Goal: Information Seeking & Learning: Learn about a topic

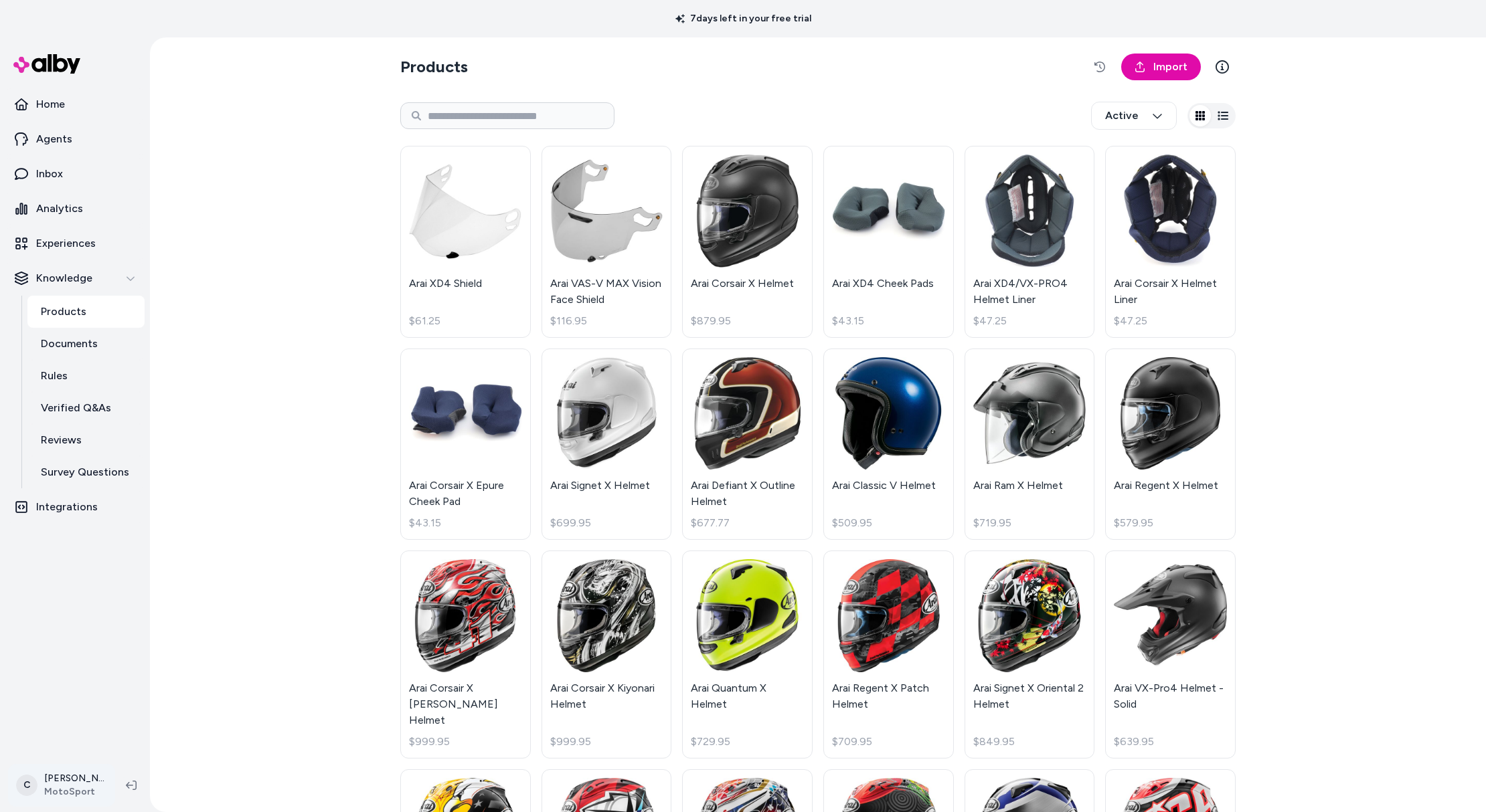
click at [56, 798] on html "7 days left in your free trial Home Agents Inbox Analytics Experiences Knowledg…" at bounding box center [743, 406] width 1486 height 812
click at [116, 583] on div "Shortcuts ⌘K" at bounding box center [89, 593] width 148 height 32
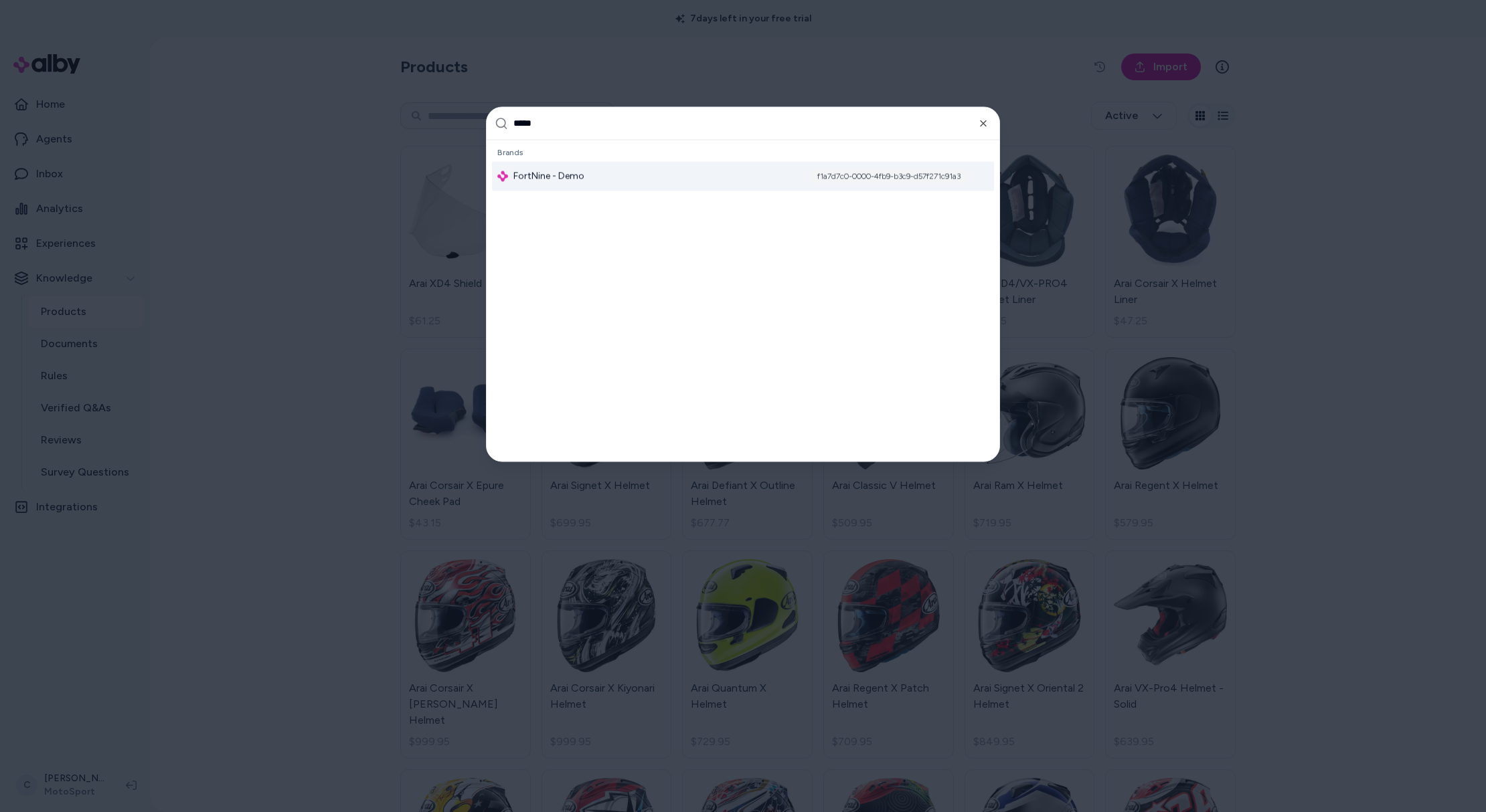
type input "*****"
click at [584, 175] on div "FortNine - Demo f1a7d7c0-0000-4fb9-b3c9-d57f271c91a3" at bounding box center [742, 176] width 502 height 29
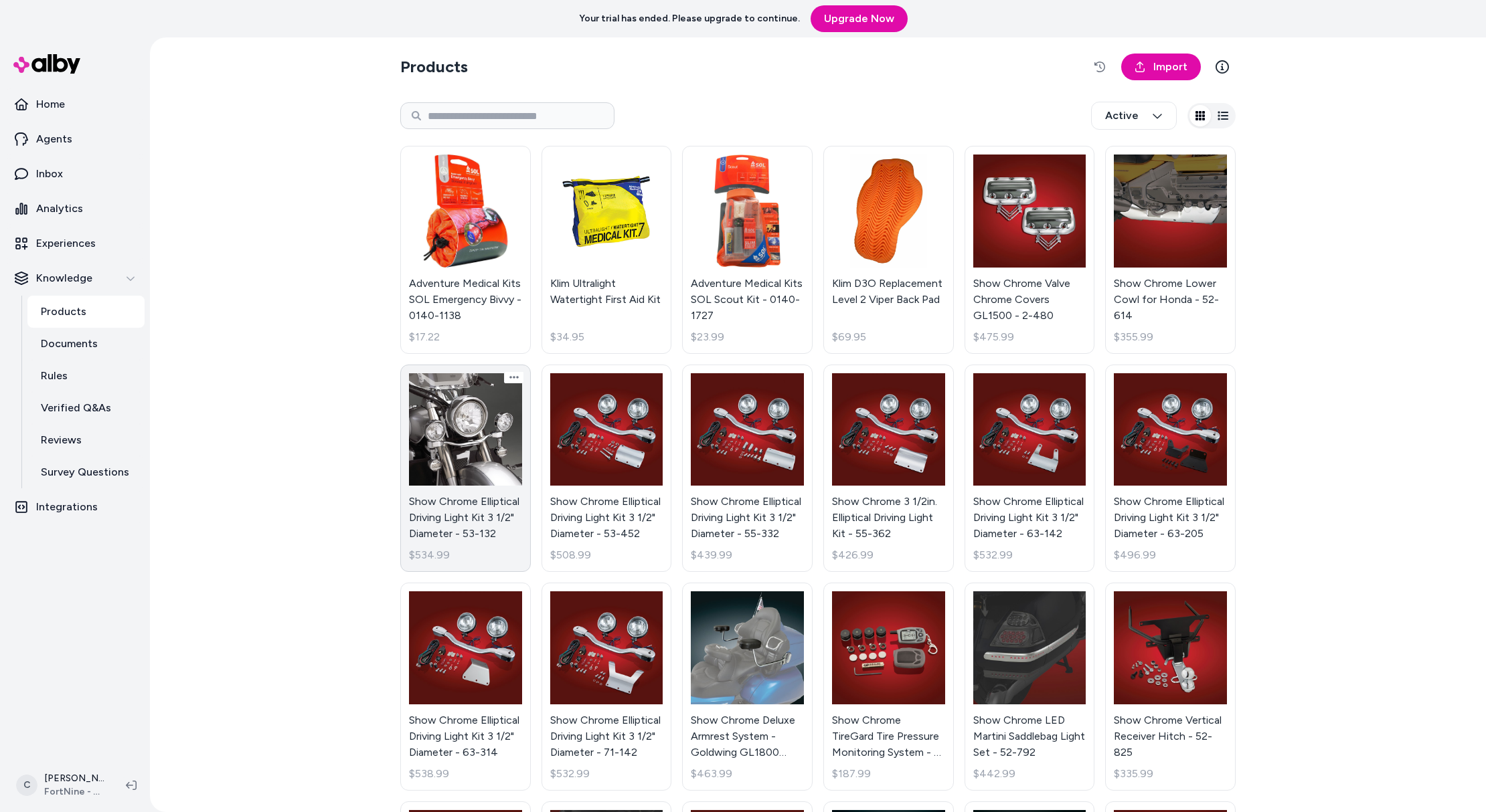
click at [450, 465] on link "Show Chrome Elliptical Driving Light Kit 3 1/2" Diameter - 53-132 $534.99" at bounding box center [465, 469] width 131 height 208
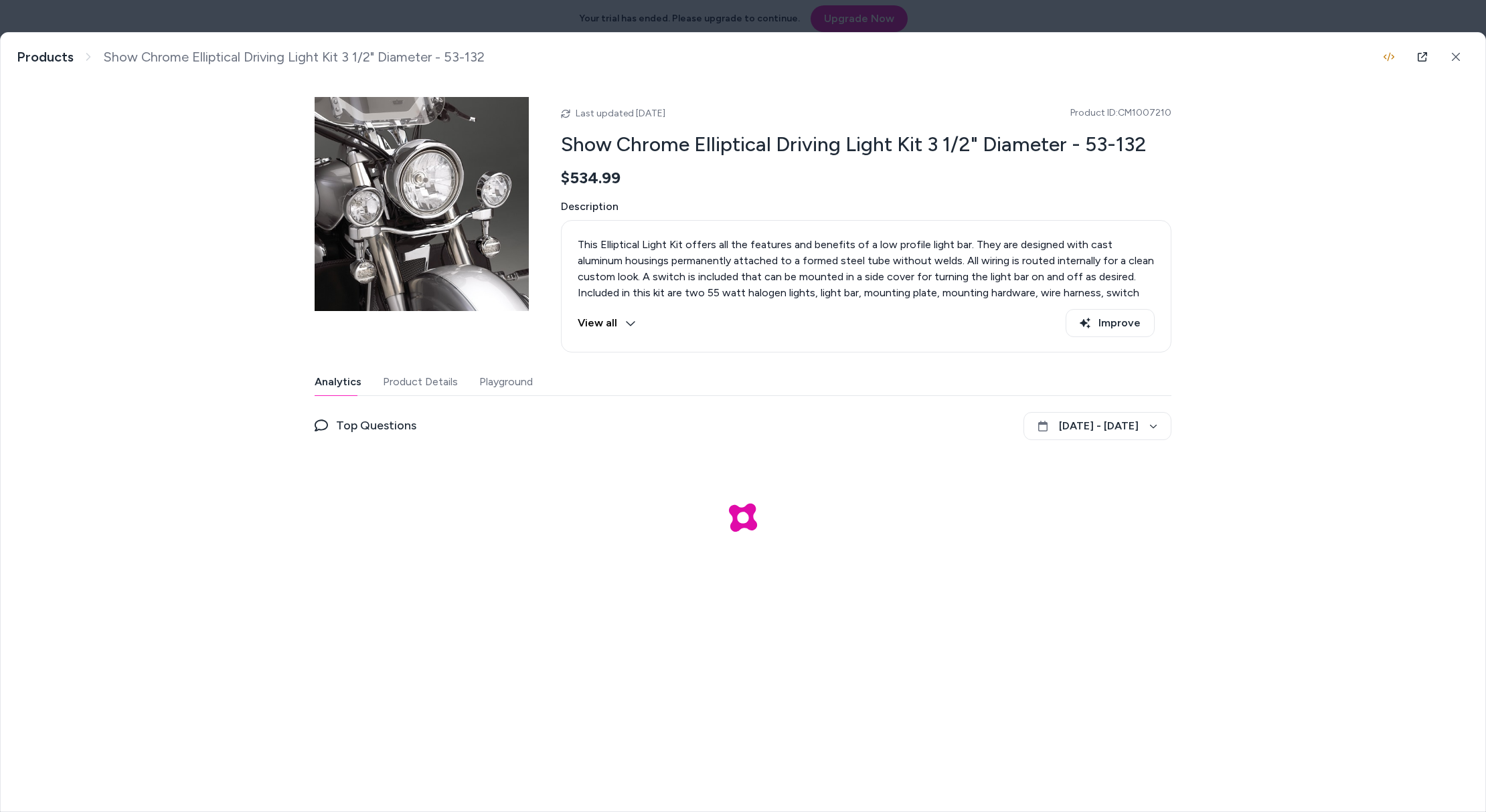
drag, startPoint x: 667, startPoint y: 106, endPoint x: 590, endPoint y: 102, distance: 77.1
click at [590, 102] on div "Last updated Jul 12, 2025 Product ID: CM1007210 Show Chrome Elliptical Driving …" at bounding box center [866, 225] width 610 height 255
drag, startPoint x: 596, startPoint y: 106, endPoint x: 724, endPoint y: 123, distance: 129.1
click at [724, 123] on div "Last updated Jul 12, 2025 Product ID: CM1007210 Show Chrome Elliptical Driving …" at bounding box center [866, 225] width 610 height 255
click at [724, 123] on div "Last updated Jul 12, 2025 Product ID: CM1007210 Show Chrome Elliptical Driving …" at bounding box center [866, 225] width 610 height 255
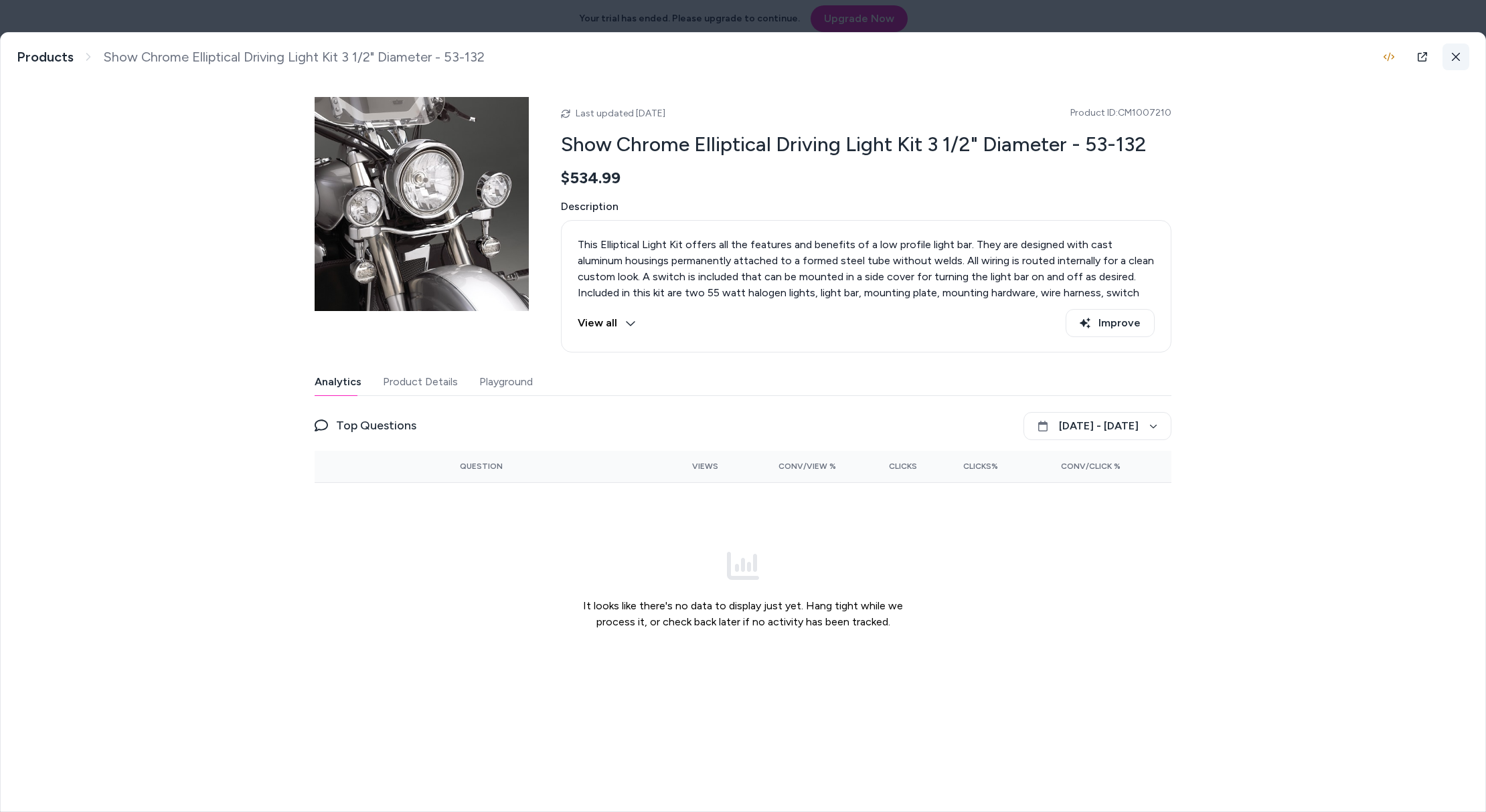
click at [1458, 66] on button at bounding box center [1456, 57] width 27 height 27
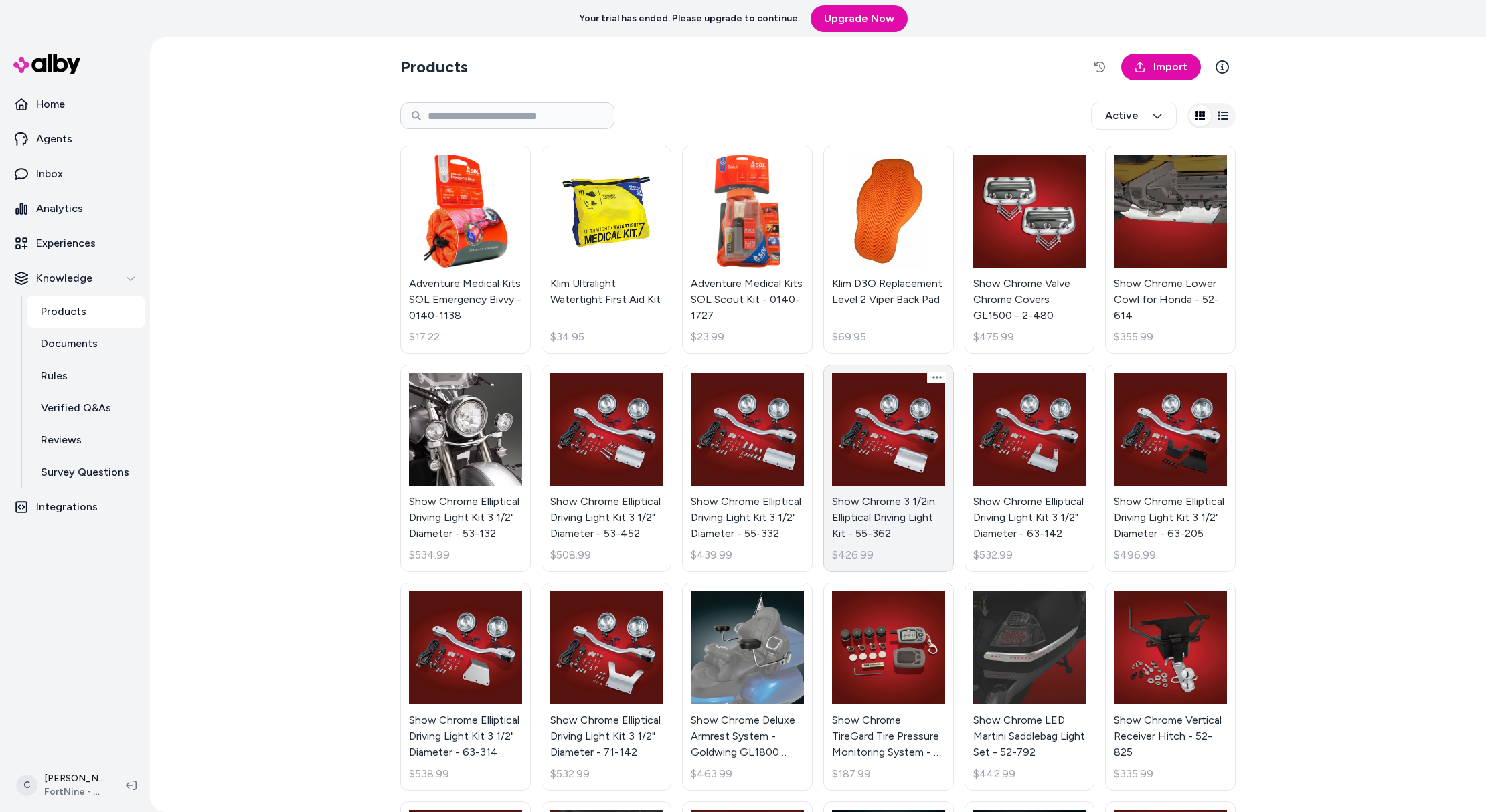
click at [889, 527] on link "Show Chrome 3 1/2in. Elliptical Driving Light Kit - 55-362 $426.99" at bounding box center [888, 469] width 131 height 208
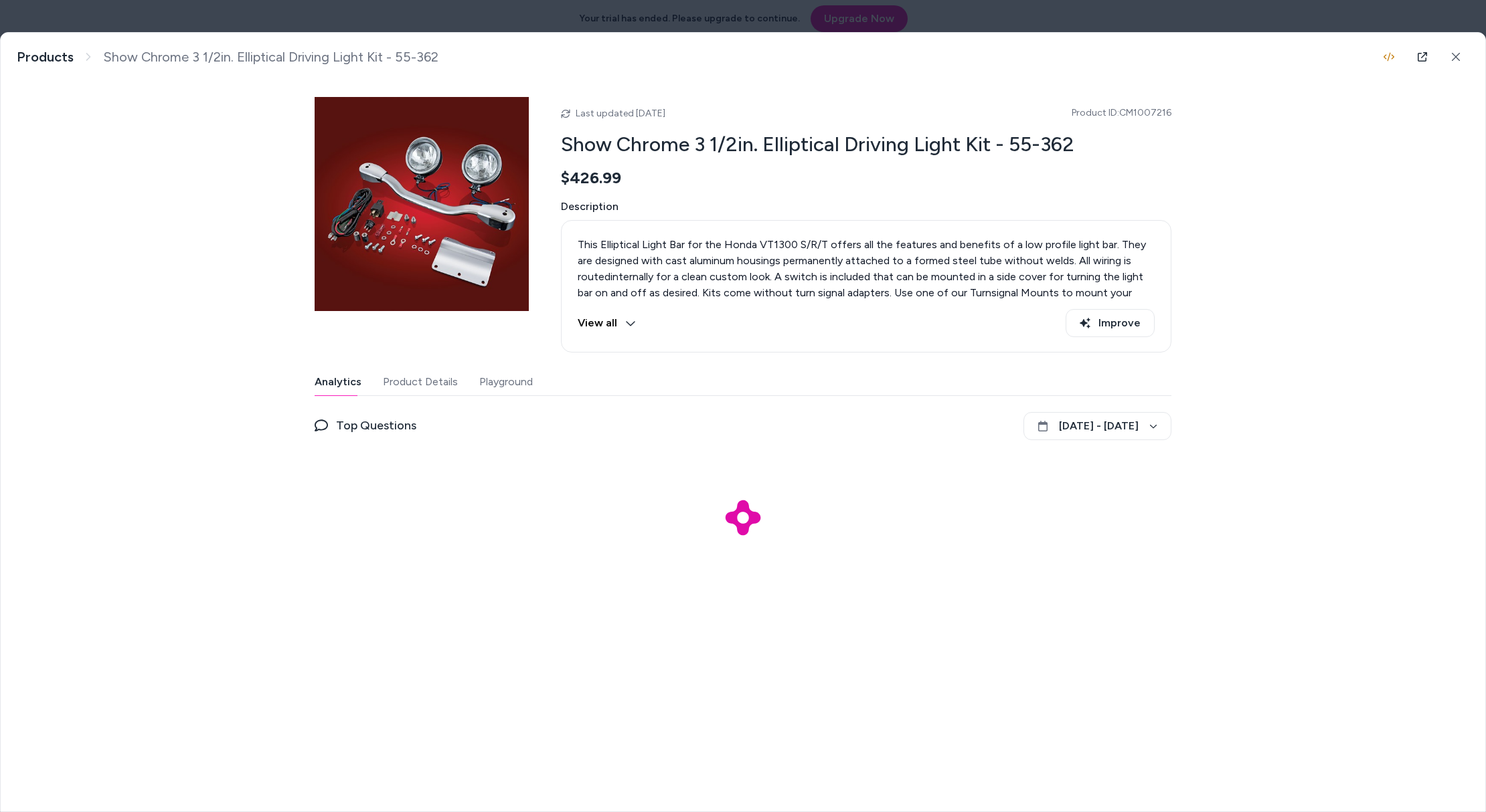
drag, startPoint x: 689, startPoint y: 107, endPoint x: 597, endPoint y: 106, distance: 92.0
click at [602, 101] on div "Last updated Jul 12, 2025 Product ID: CM1007216 Show Chrome 3 1/2in. Elliptical…" at bounding box center [866, 225] width 610 height 255
click at [697, 111] on div "Last updated Jul 12, 2025 Product ID: CM1007216" at bounding box center [866, 113] width 610 height 16
drag, startPoint x: 692, startPoint y: 112, endPoint x: 636, endPoint y: 113, distance: 56.0
click at [636, 113] on div "Last updated Jul 12, 2025 Product ID: CM1007216" at bounding box center [866, 113] width 610 height 16
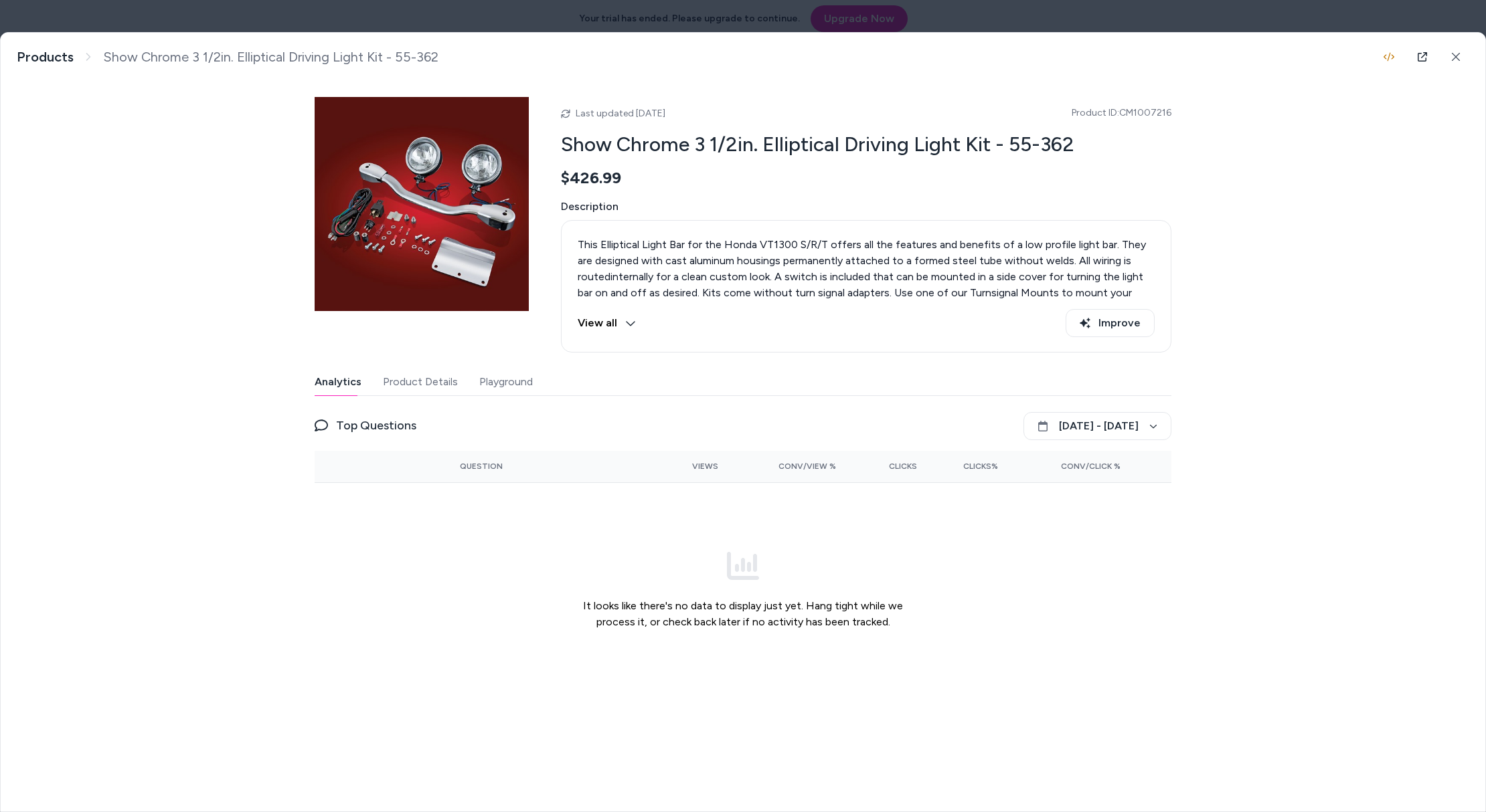
click at [638, 113] on span "Last updated Jul 12, 2025" at bounding box center [620, 113] width 90 height 11
click at [1464, 57] on button at bounding box center [1456, 57] width 27 height 27
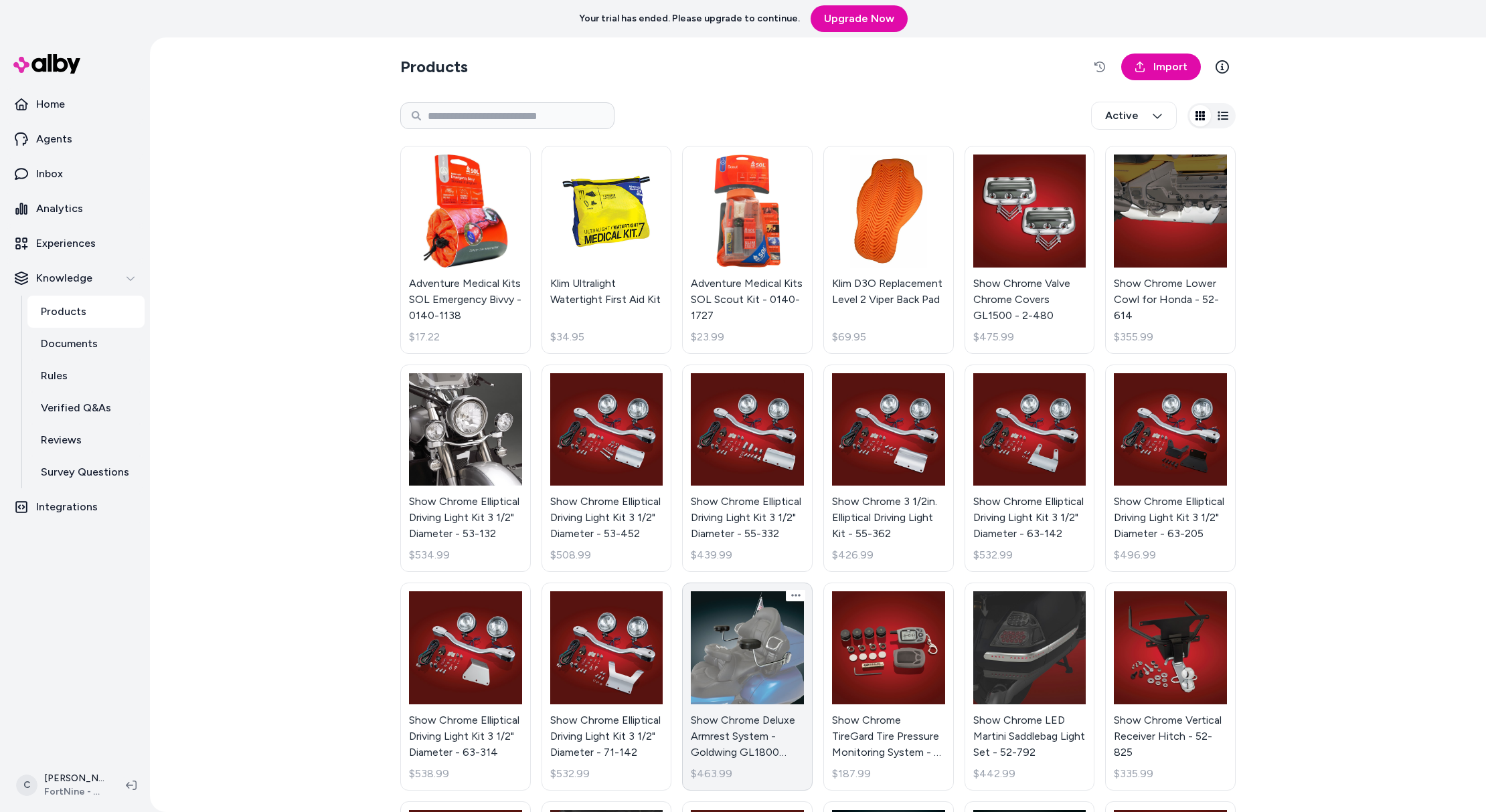
scroll to position [293, 0]
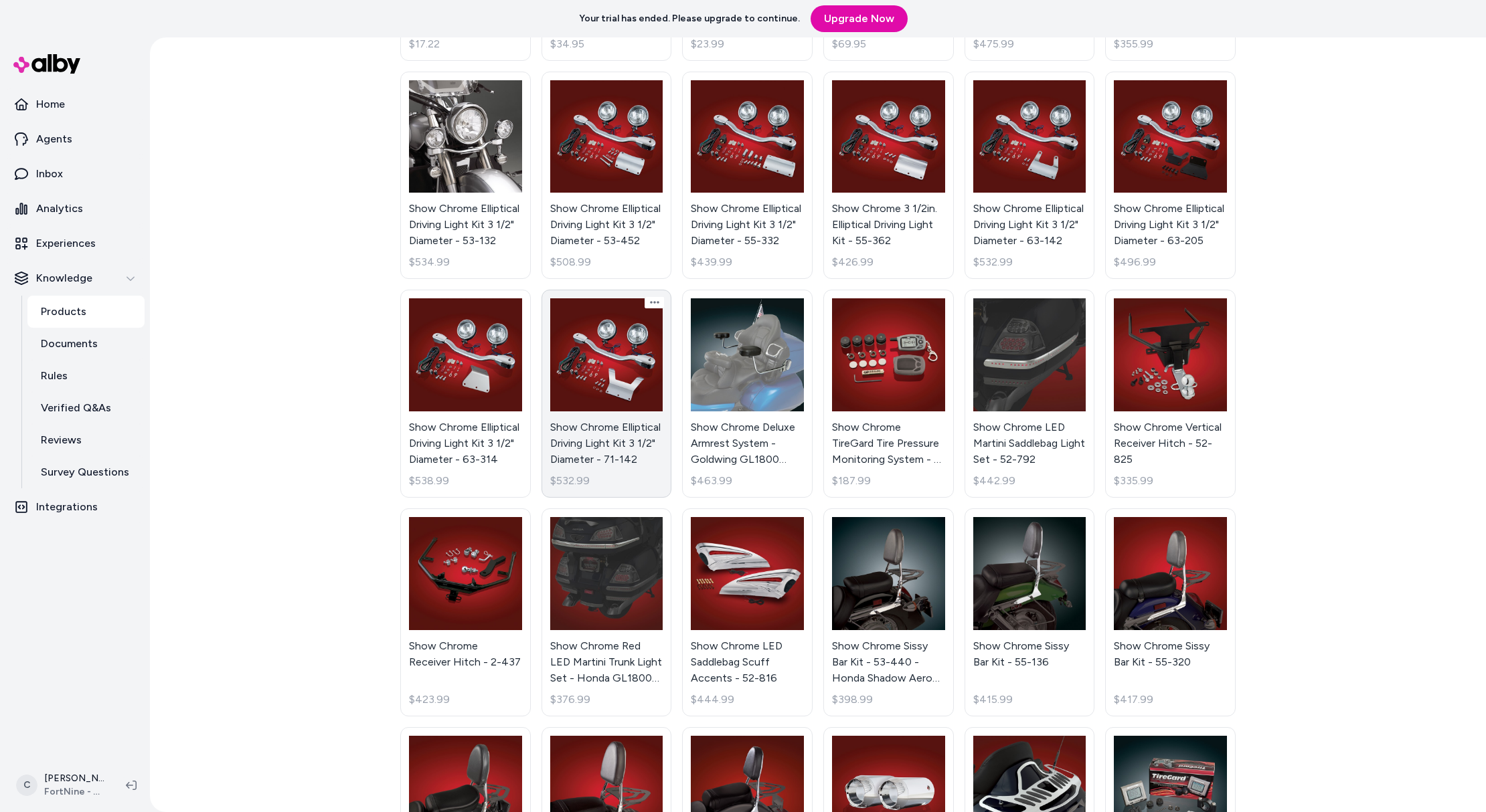
click at [542, 435] on link "Show Chrome Elliptical Driving Light Kit 3 1/2" Diameter - 71-142 $532.99" at bounding box center [607, 394] width 131 height 208
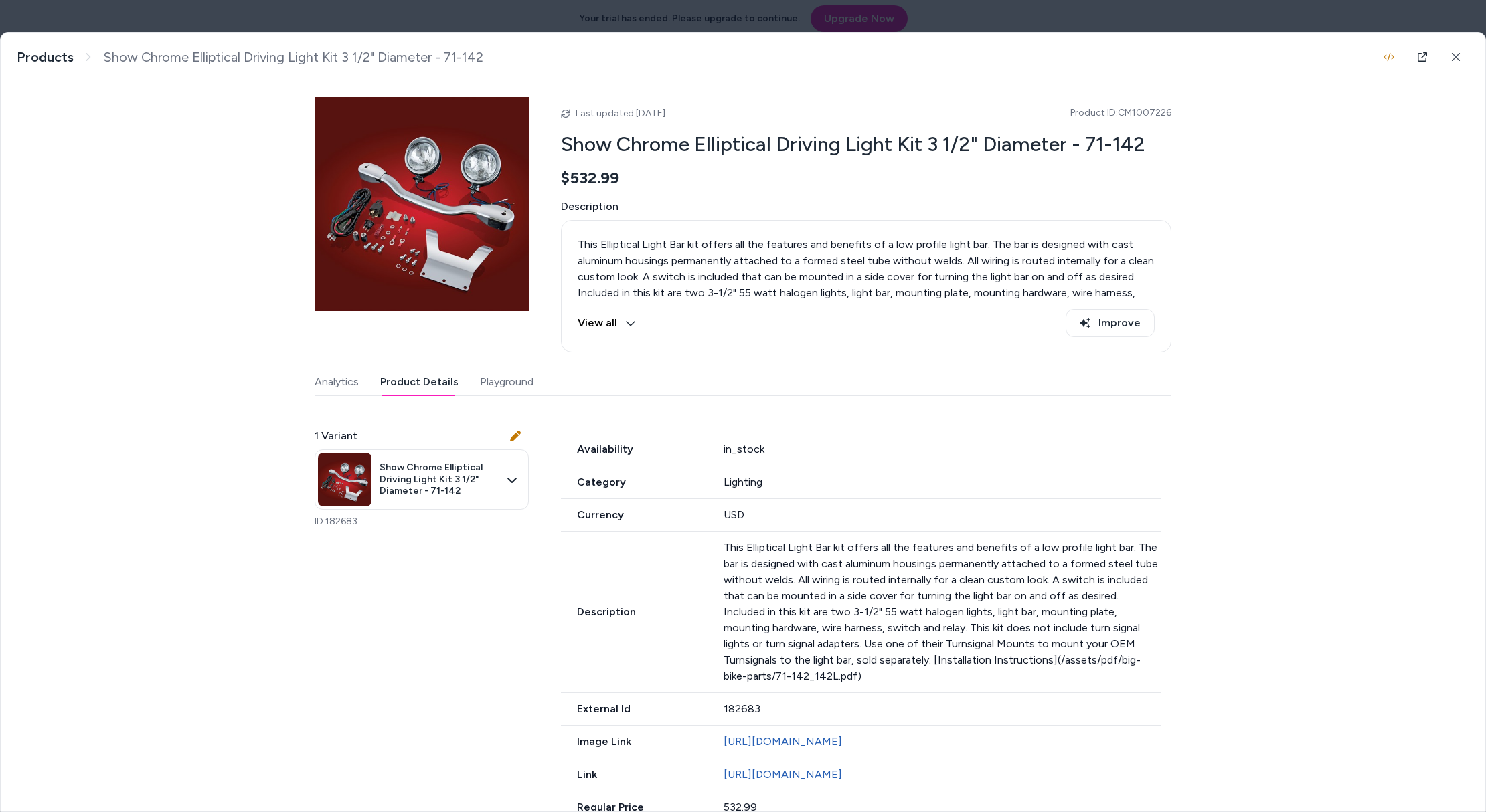
click at [411, 381] on button "Product Details" at bounding box center [420, 382] width 79 height 27
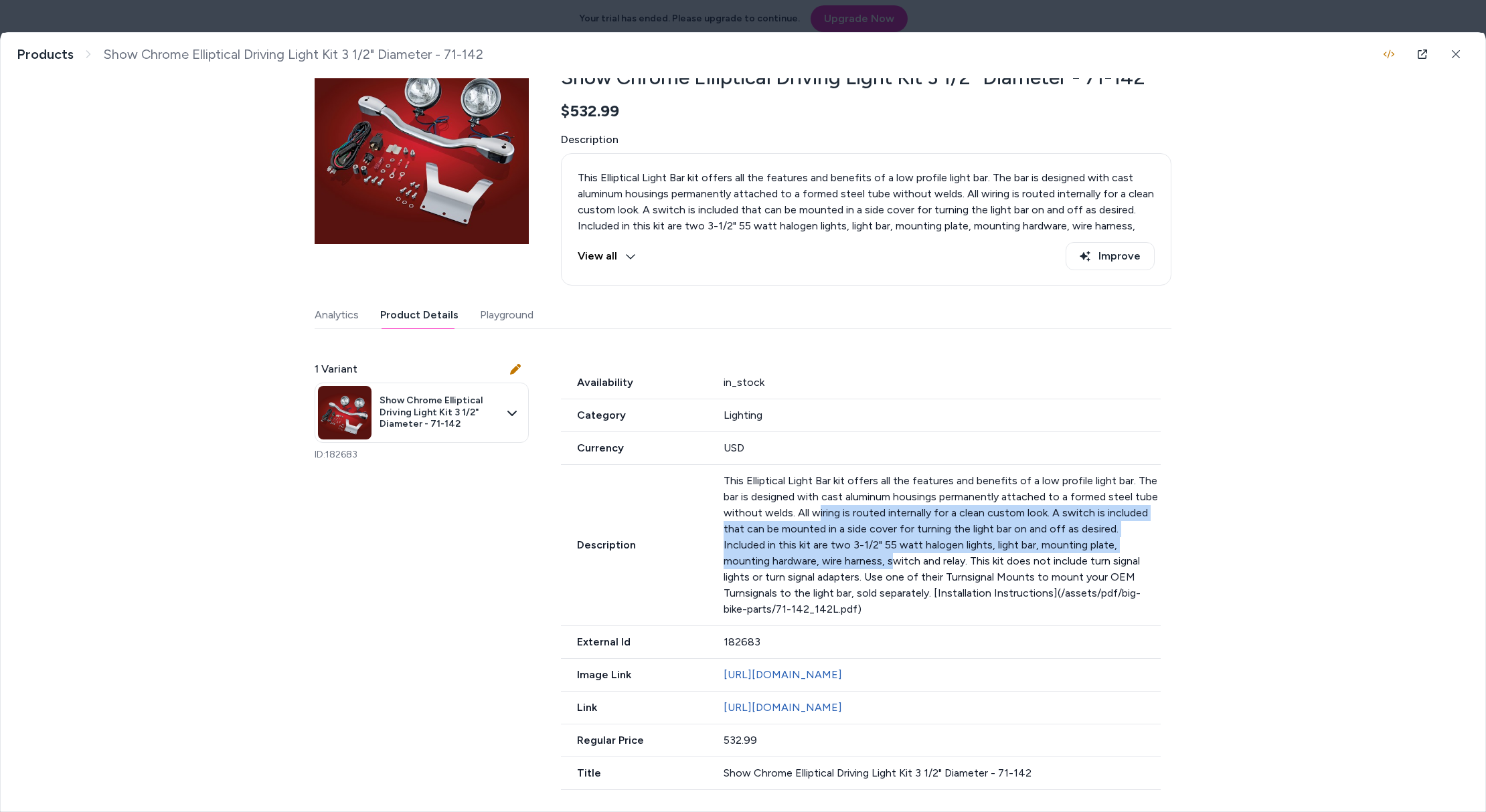
drag, startPoint x: 816, startPoint y: 477, endPoint x: 842, endPoint y: 527, distance: 56.4
click at [842, 527] on p "This Elliptical Light Bar kit offers all the features and benefits of a low pro…" at bounding box center [942, 545] width 438 height 145
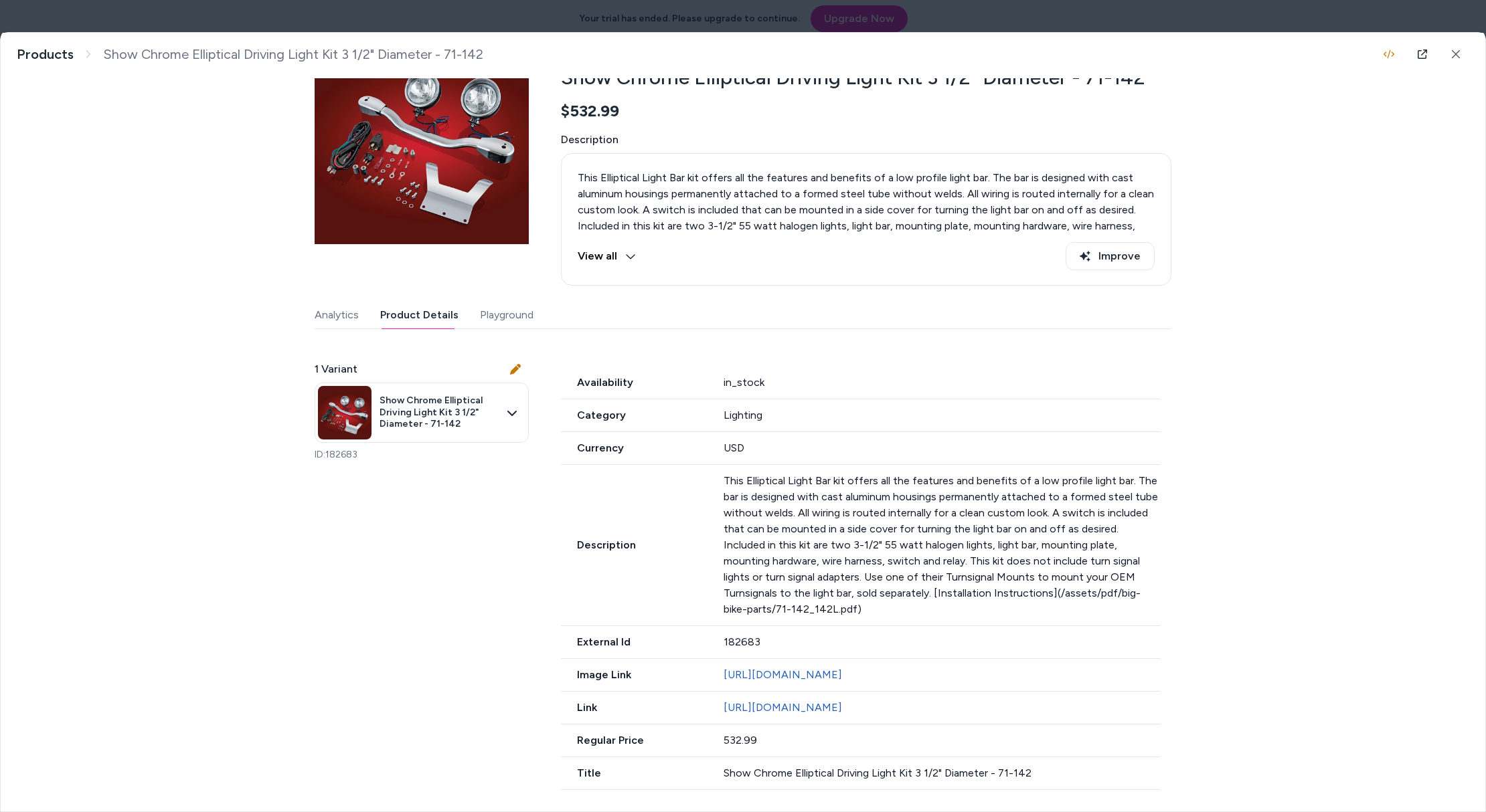
click at [842, 527] on p "This Elliptical Light Bar kit offers all the features and benefits of a low pro…" at bounding box center [942, 545] width 438 height 145
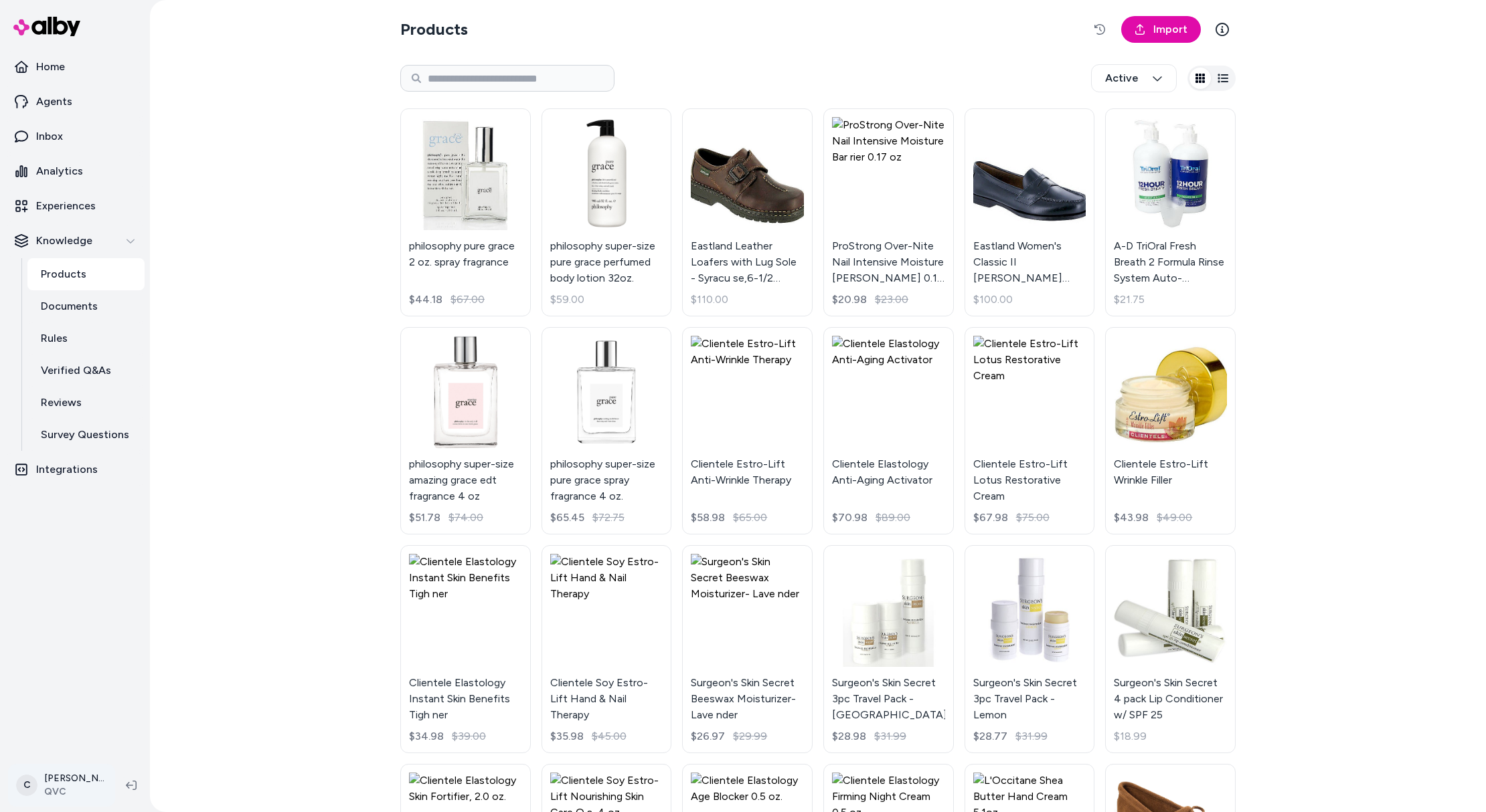
click at [61, 789] on html "Home Agents Inbox Analytics Experiences Knowledge Products Documents Rules Veri…" at bounding box center [743, 406] width 1486 height 812
click at [79, 588] on span "Shortcuts" at bounding box center [71, 593] width 45 height 14
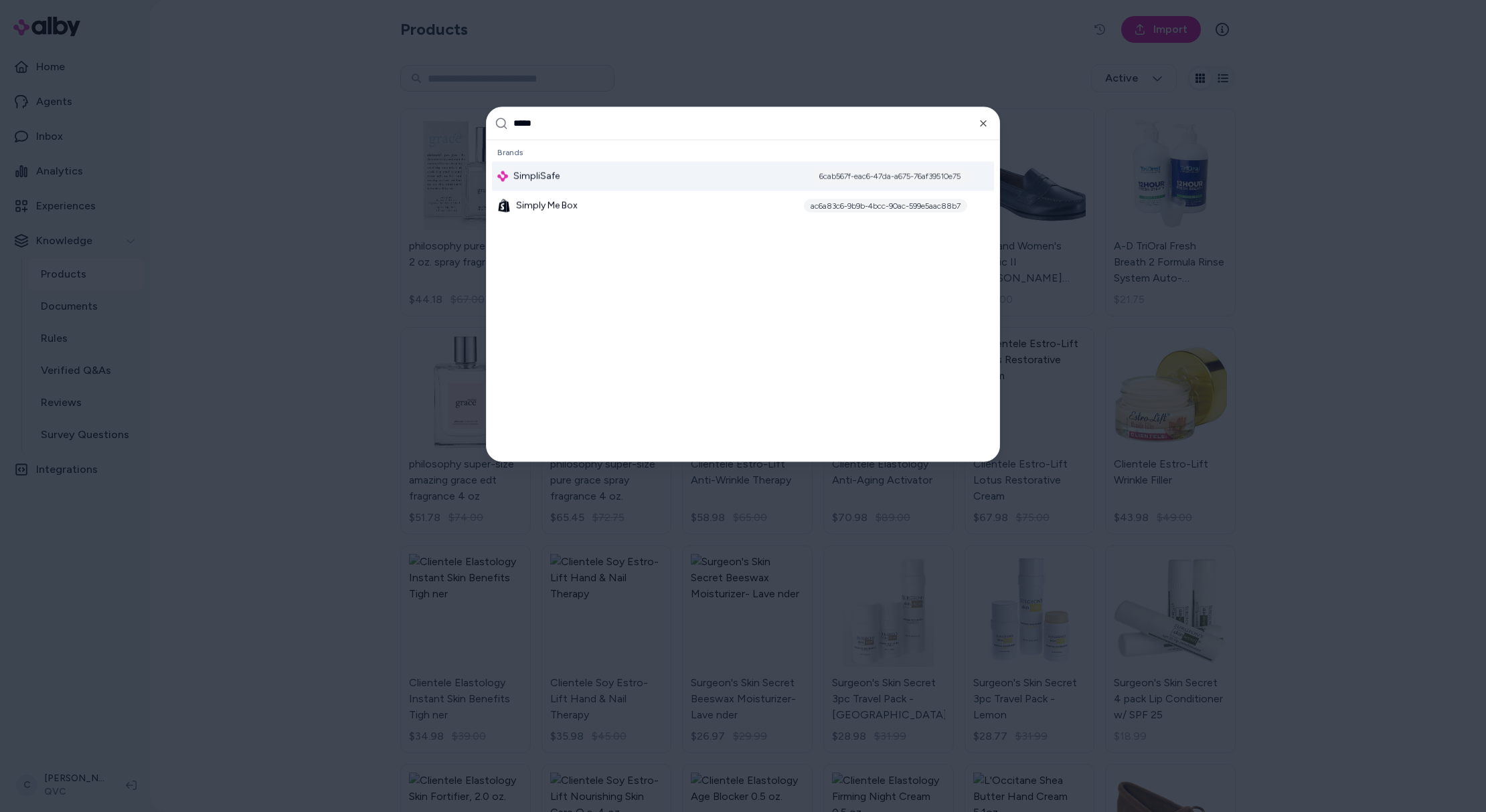
type input "******"
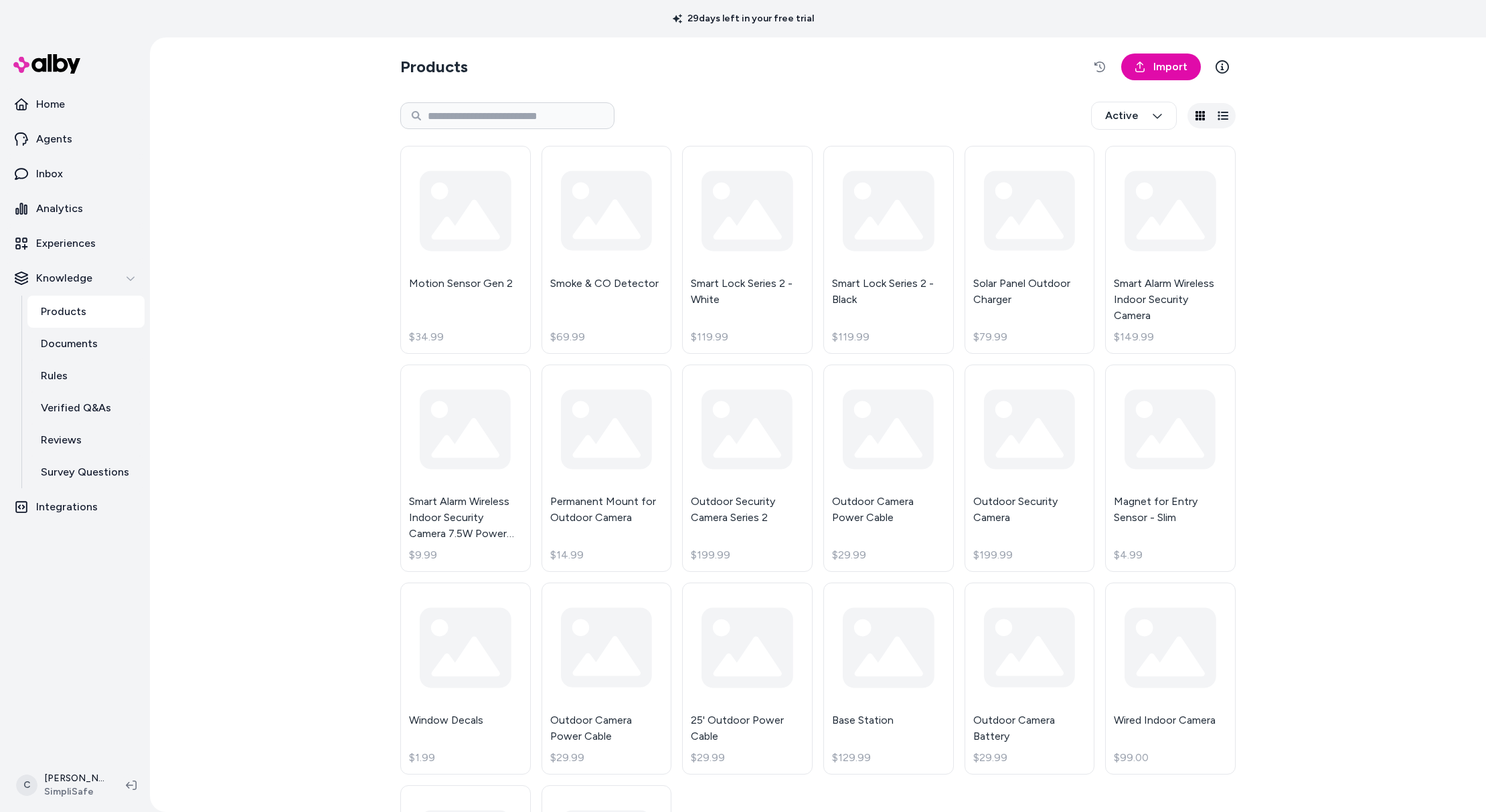
click at [257, 367] on div "Products Import Active Motion Sensor Gen 2 $34.99 Smoke & CO Detector $69.99 Sm…" at bounding box center [818, 425] width 1336 height 775
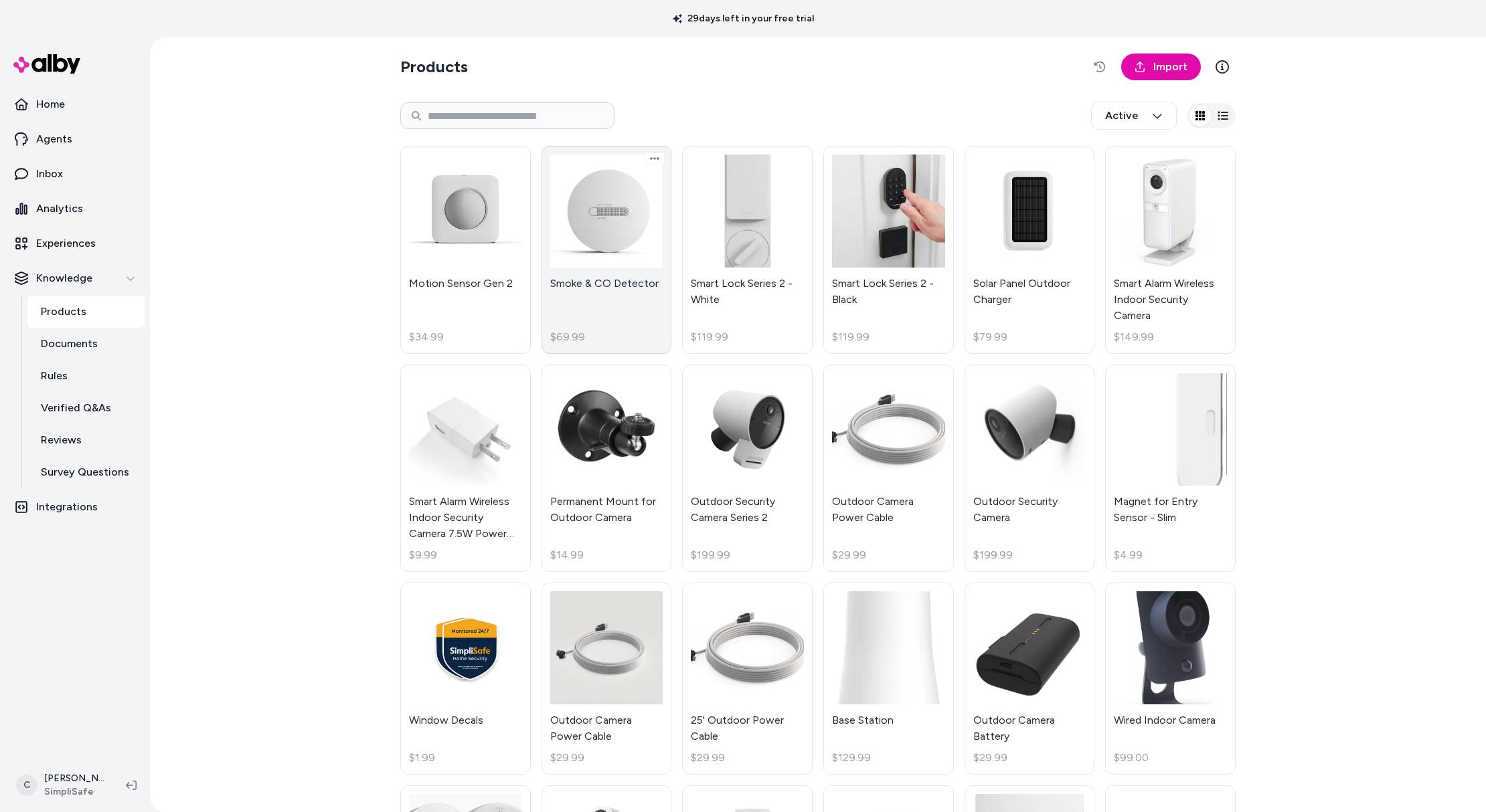
click at [570, 313] on link "Smoke & CO Detector $69.99" at bounding box center [607, 250] width 131 height 208
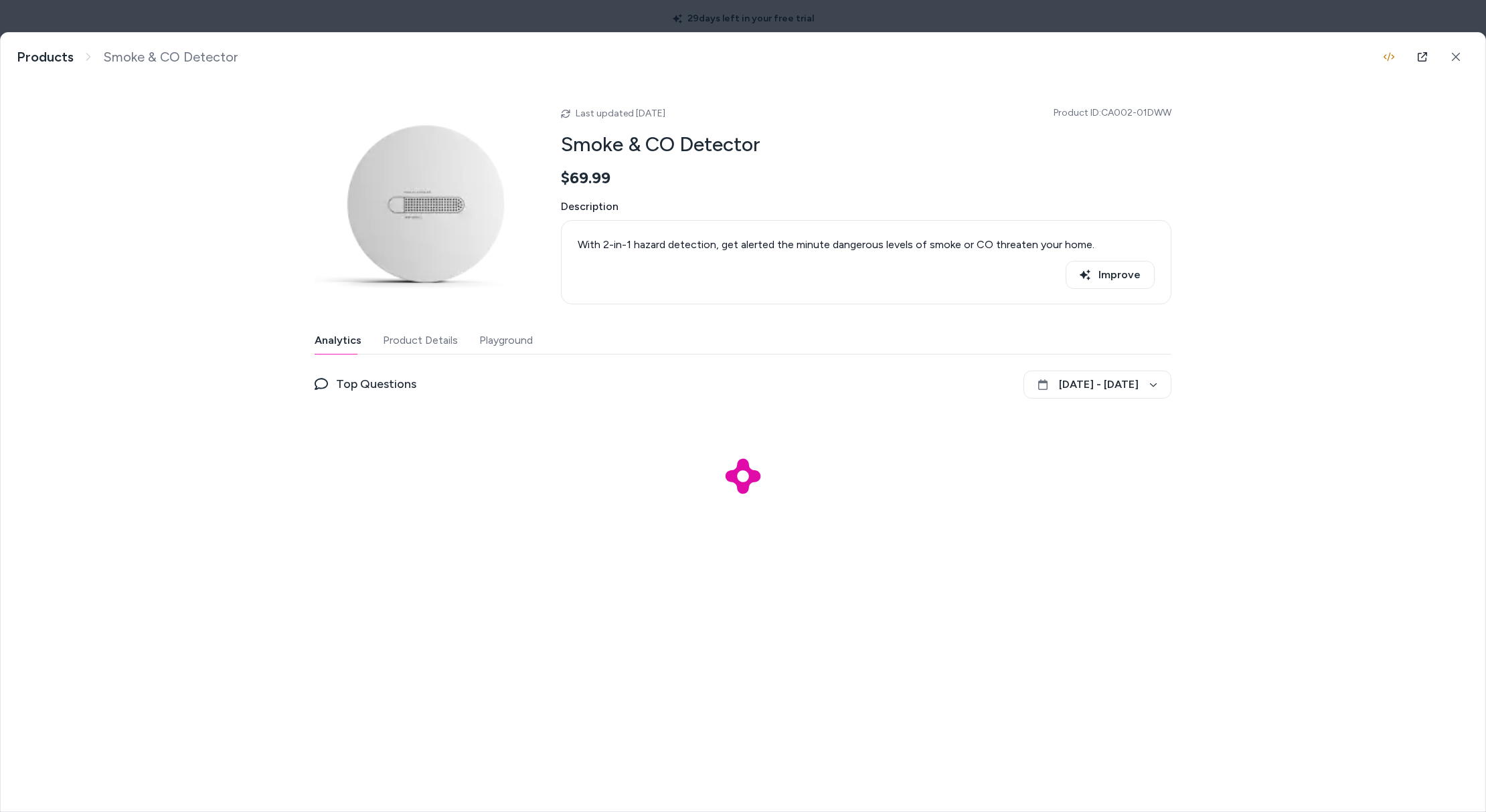
click at [403, 336] on button "Product Details" at bounding box center [420, 341] width 75 height 27
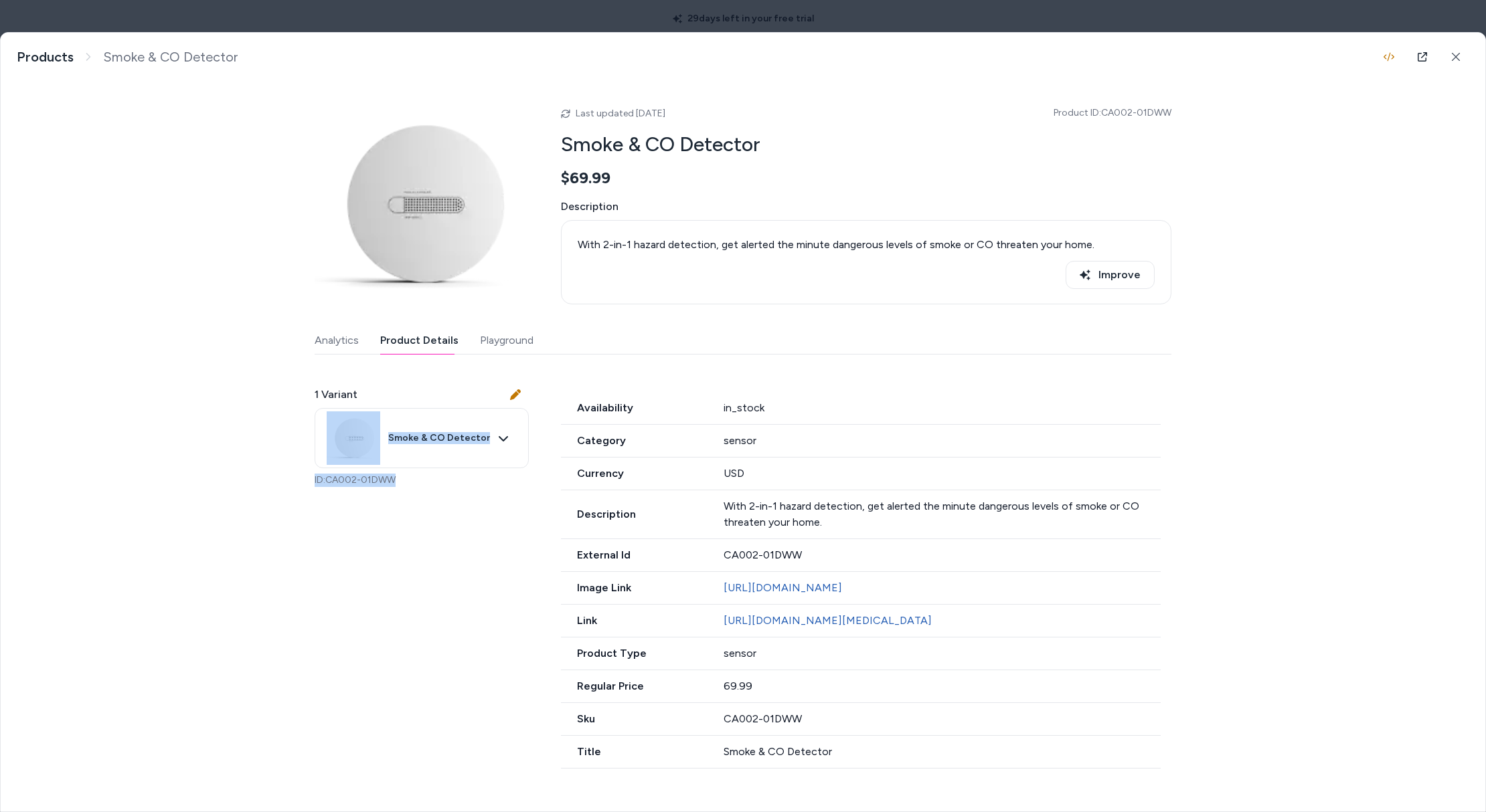
drag, startPoint x: 360, startPoint y: 474, endPoint x: 328, endPoint y: 470, distance: 32.2
click at [328, 470] on div "1 Variant Smoke & CO Detector ID: CA002-01DWW" at bounding box center [422, 437] width 214 height 133
drag, startPoint x: 330, startPoint y: 477, endPoint x: 405, endPoint y: 488, distance: 75.8
click at [405, 488] on div "1 Variant Smoke & CO Detector ID: CA002-01DWW" at bounding box center [422, 437] width 214 height 133
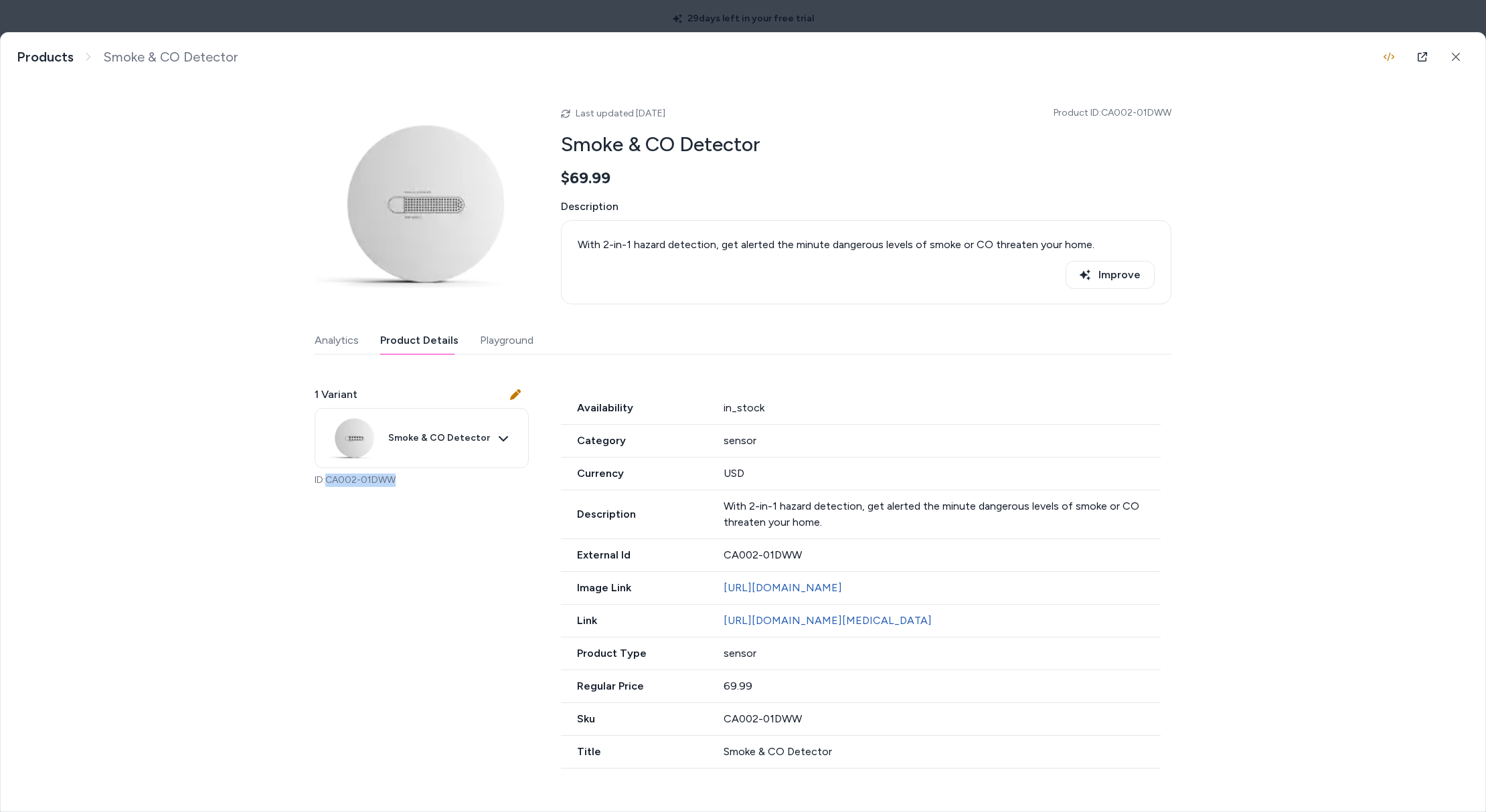
click at [405, 488] on div "1 Variant Smoke & CO Detector ID: CA002-01DWW" at bounding box center [422, 437] width 214 height 133
drag, startPoint x: 405, startPoint y: 488, endPoint x: 304, endPoint y: 490, distance: 101.0
click at [304, 489] on div "Smoke & CO Detector With 2-in-1 hazard detection, get alerted the minute danger…" at bounding box center [743, 411] width 1485 height 757
drag, startPoint x: 304, startPoint y: 483, endPoint x: 401, endPoint y: 482, distance: 97.0
click at [396, 482] on div "Smoke & CO Detector With 2-in-1 hazard detection, get alerted the minute danger…" at bounding box center [743, 411] width 1485 height 757
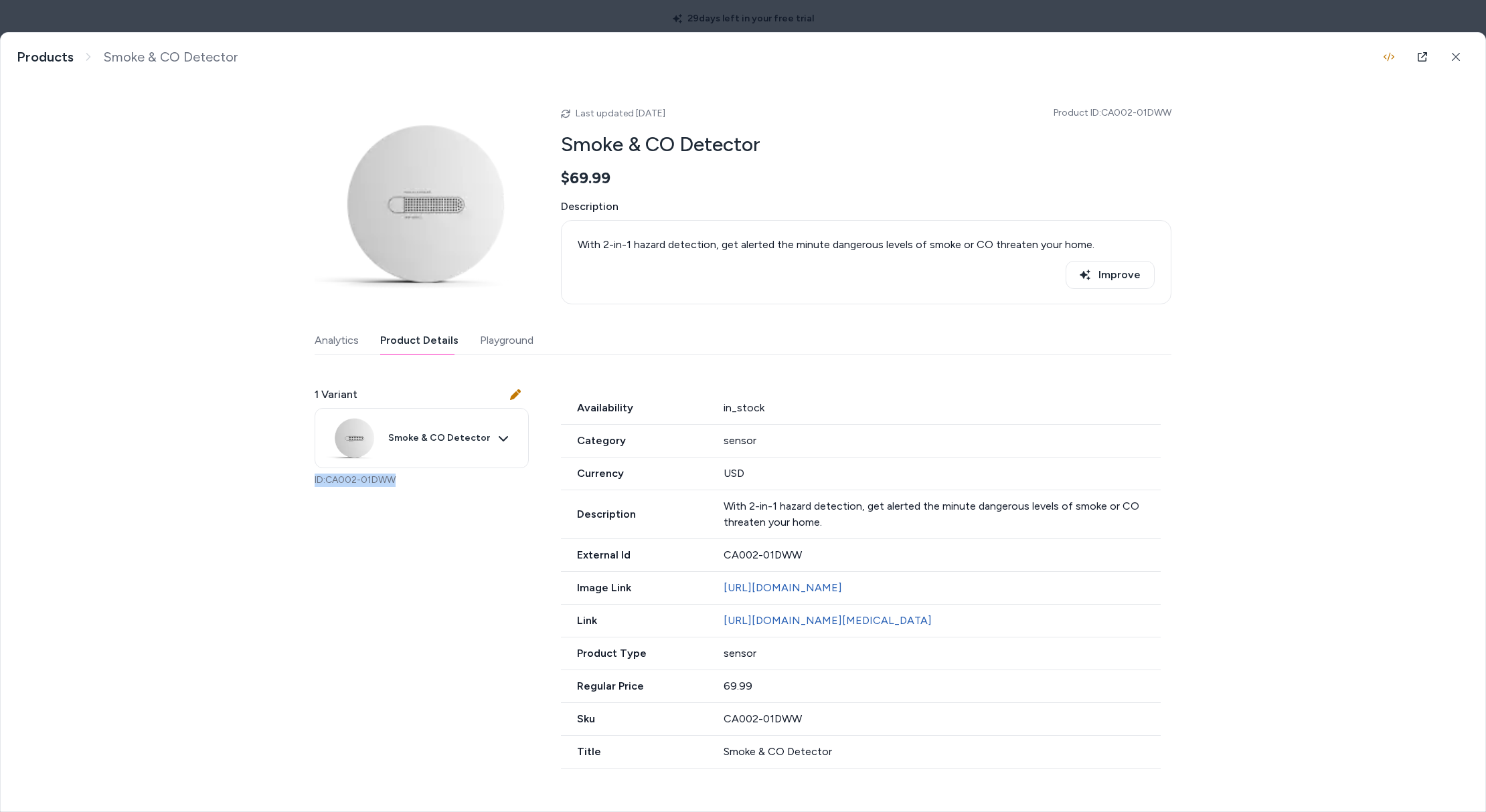
drag, startPoint x: 402, startPoint y: 482, endPoint x: 338, endPoint y: 491, distance: 64.6
click at [402, 482] on p "ID: CA002-01DWW" at bounding box center [422, 480] width 214 height 14
click at [527, 338] on button "Playground" at bounding box center [506, 341] width 54 height 27
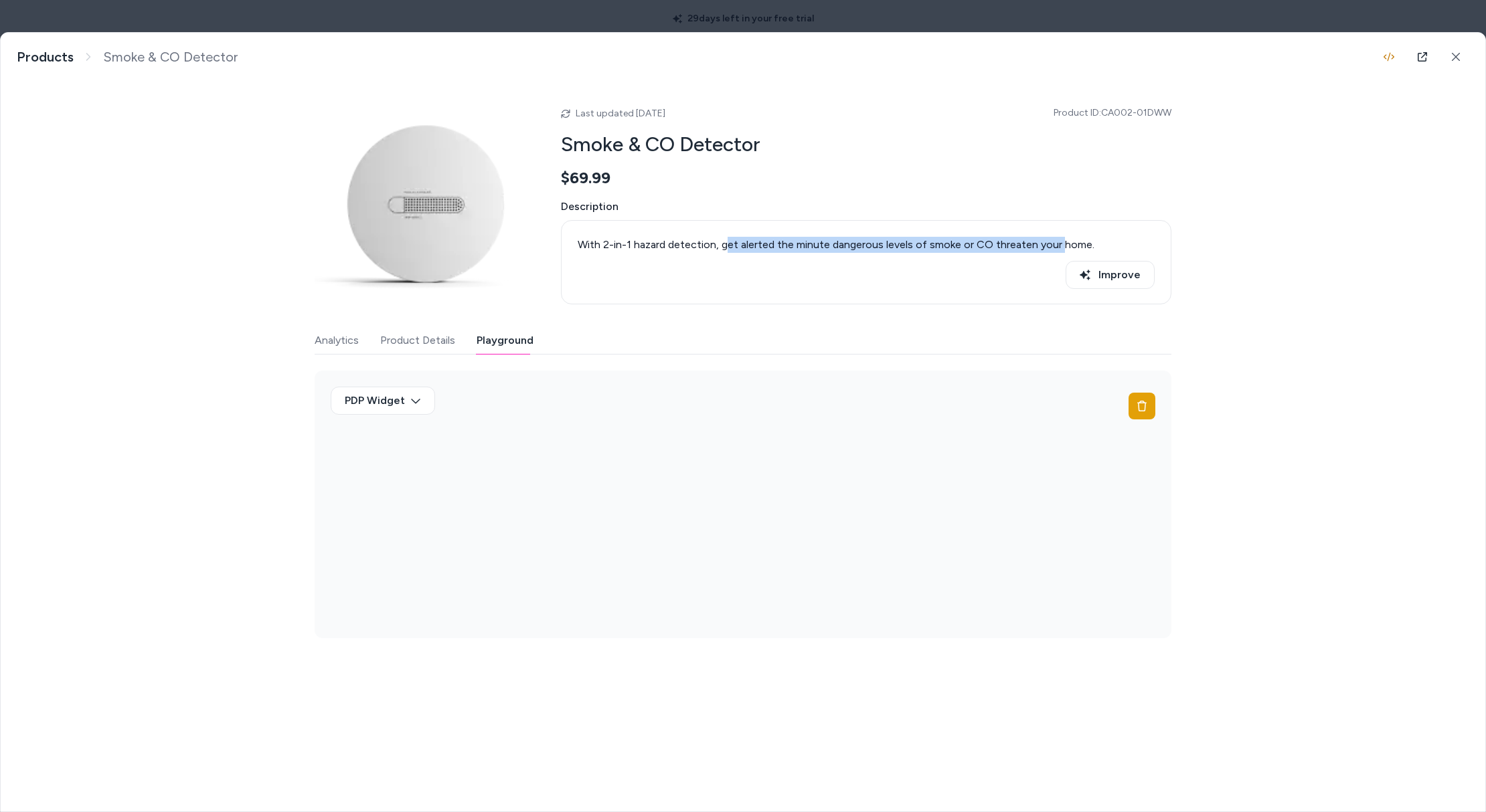
drag, startPoint x: 1052, startPoint y: 241, endPoint x: 724, endPoint y: 245, distance: 328.0
click at [724, 245] on p "With 2-in-1 hazard detection, get alerted the minute dangerous levels of smoke …" at bounding box center [866, 245] width 577 height 16
drag, startPoint x: 724, startPoint y: 245, endPoint x: 512, endPoint y: 487, distance: 321.7
click at [710, 250] on p "With 2-in-1 hazard detection, get alerted the minute dangerous levels of smoke …" at bounding box center [866, 245] width 577 height 16
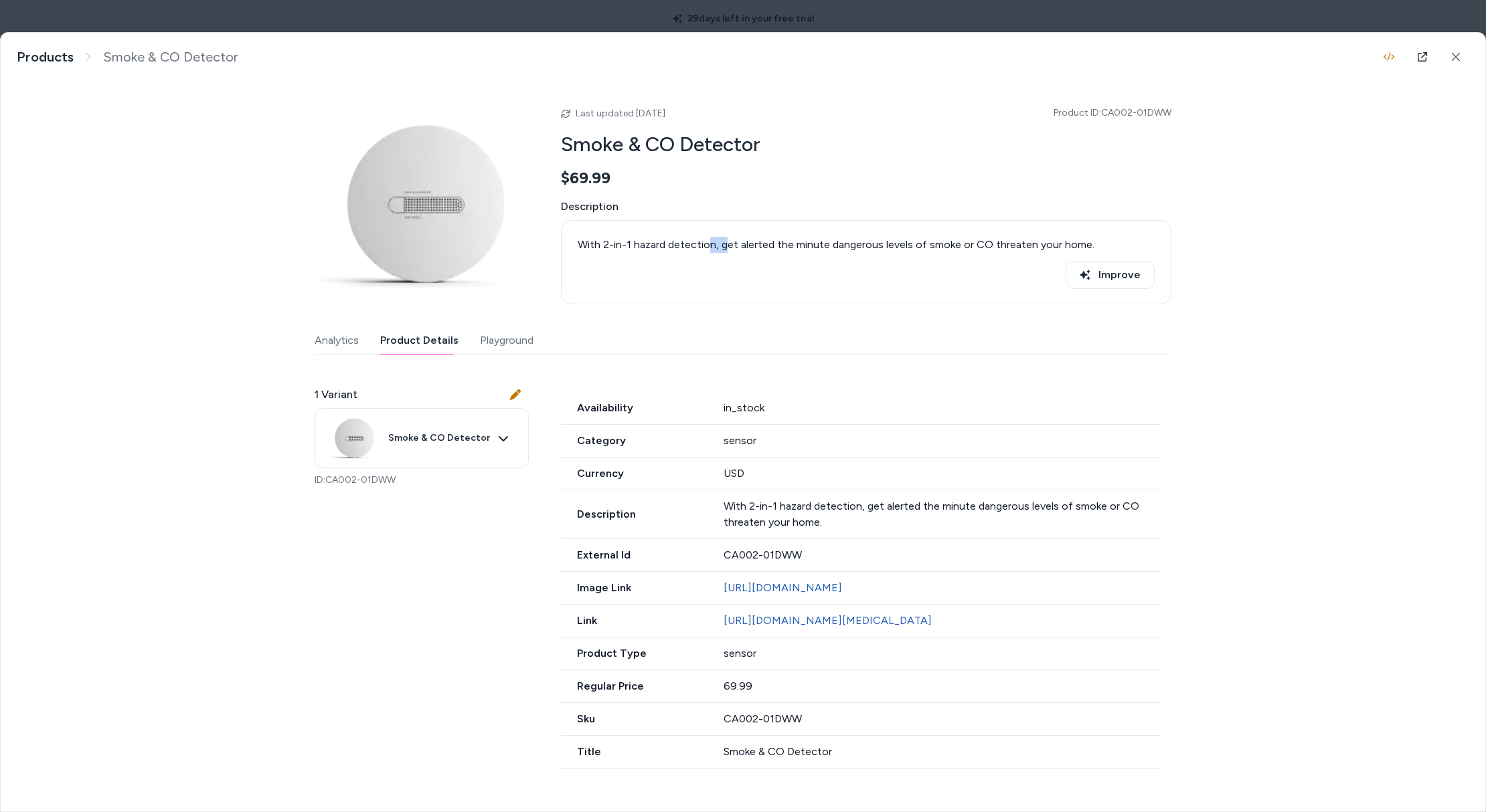
click at [444, 340] on button "Product Details" at bounding box center [420, 341] width 79 height 27
click at [398, 2] on body "29 days left in your free trial Home Agents Inbox Analytics Experiences Knowled…" at bounding box center [743, 406] width 1486 height 812
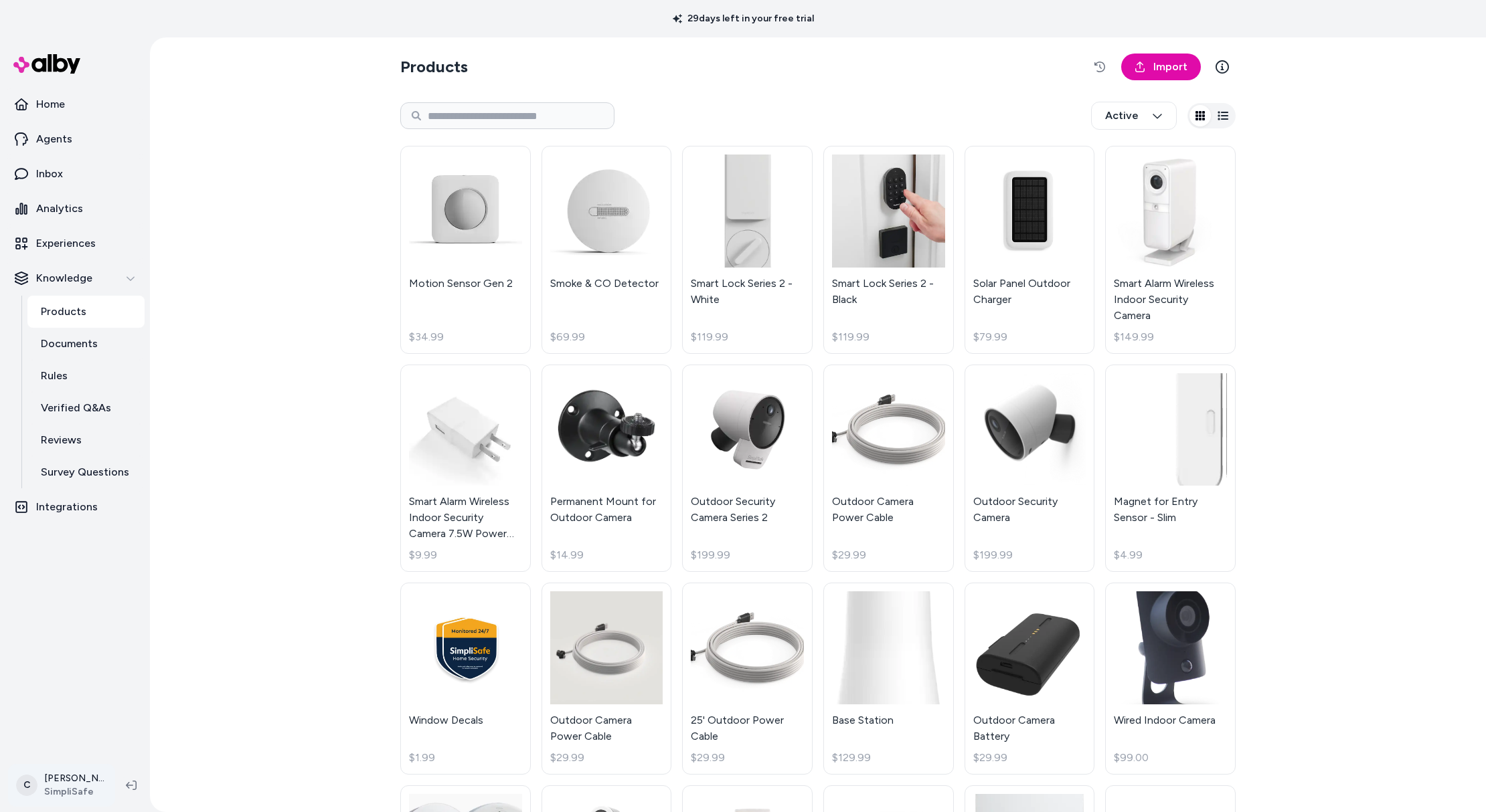
click at [64, 781] on html "29 days left in your free trial Home Agents Inbox Analytics Experiences Knowled…" at bounding box center [743, 406] width 1486 height 812
click at [77, 584] on div "Shortcuts ⌘K" at bounding box center [89, 593] width 148 height 32
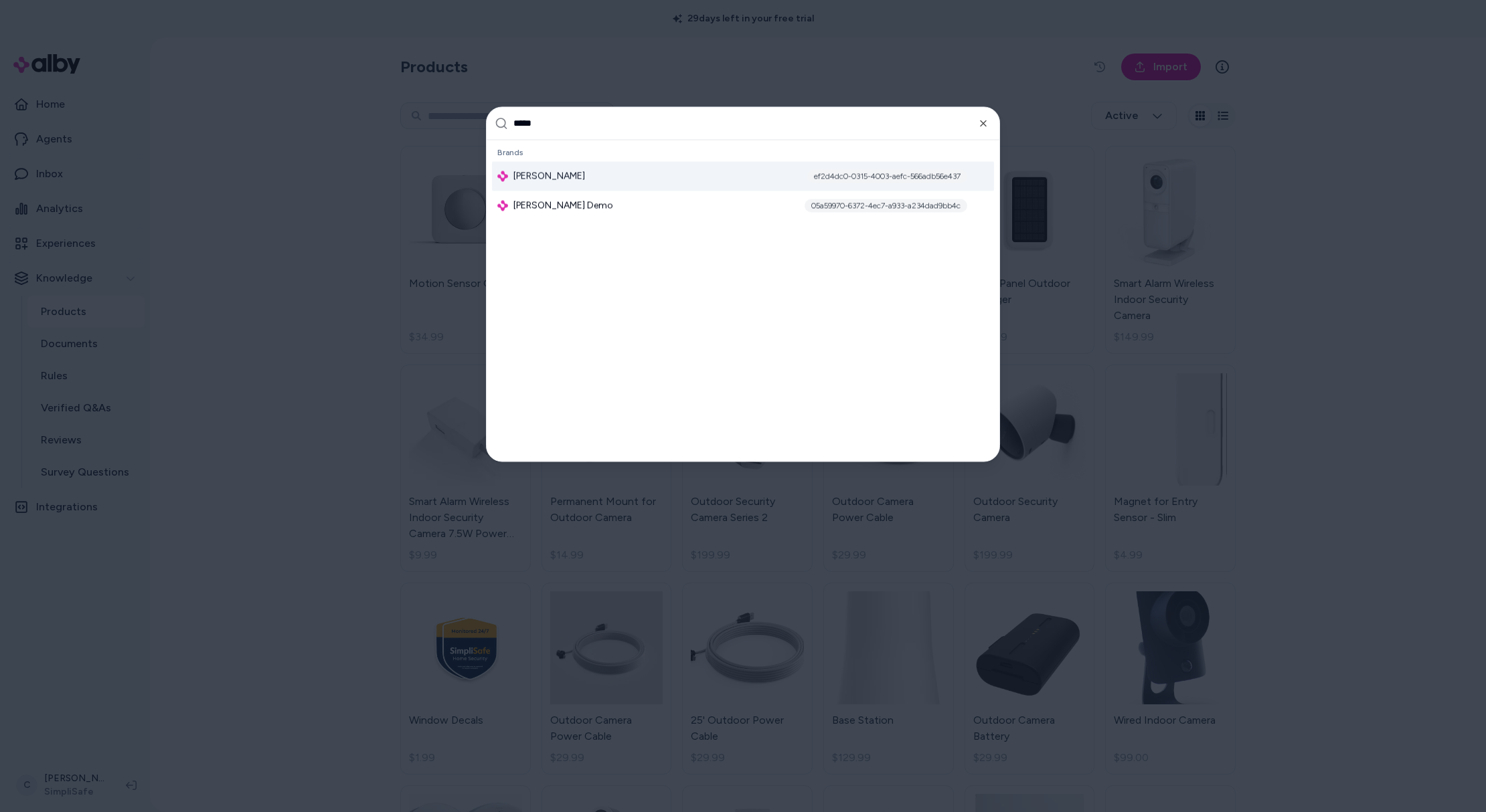
type input "*****"
click at [562, 184] on div "Jabra Enhance ef2d4dc0-0315-4003-aefc-566adb56e437" at bounding box center [742, 176] width 502 height 29
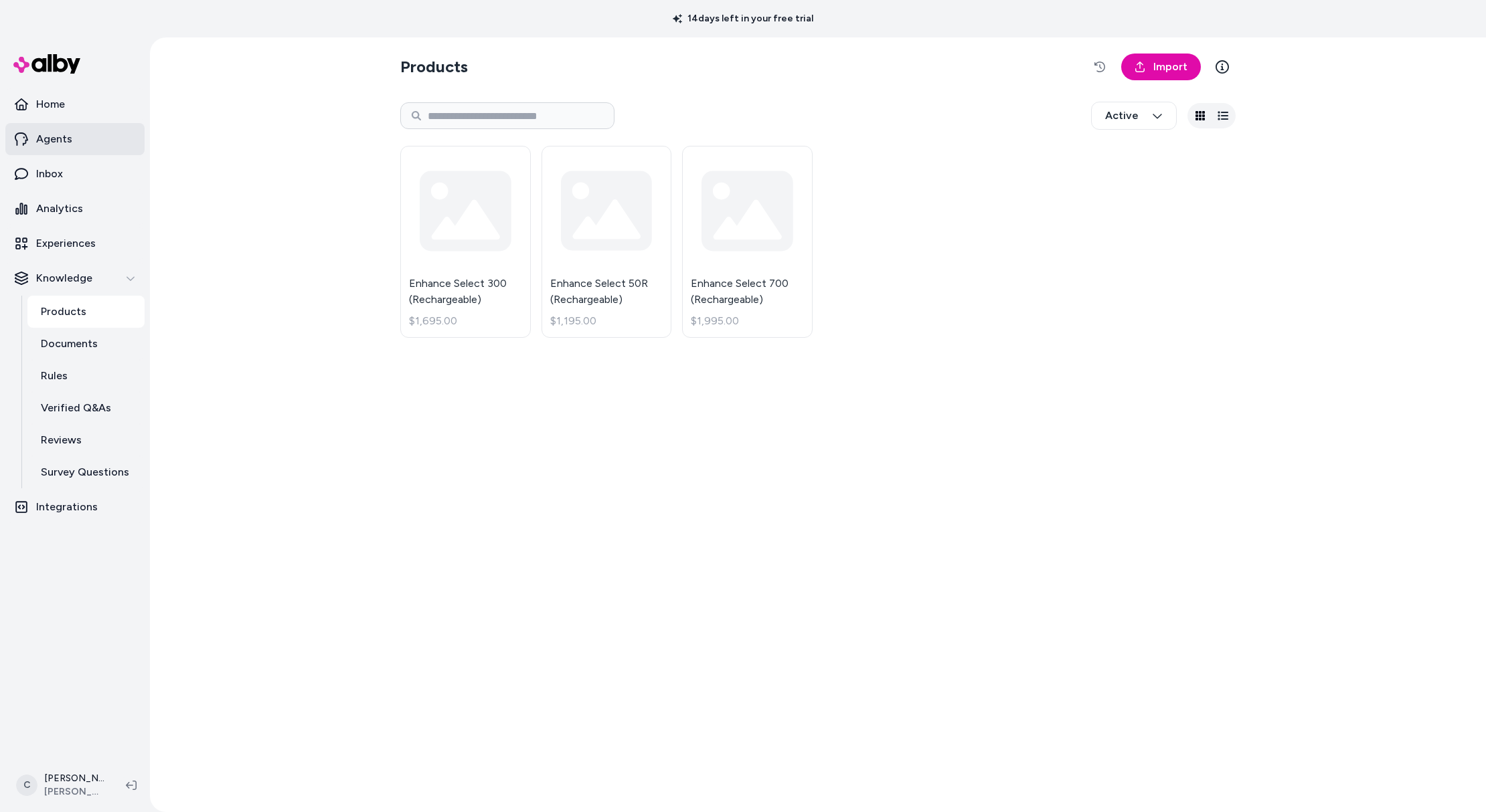
click at [62, 139] on p "Agents" at bounding box center [54, 139] width 36 height 16
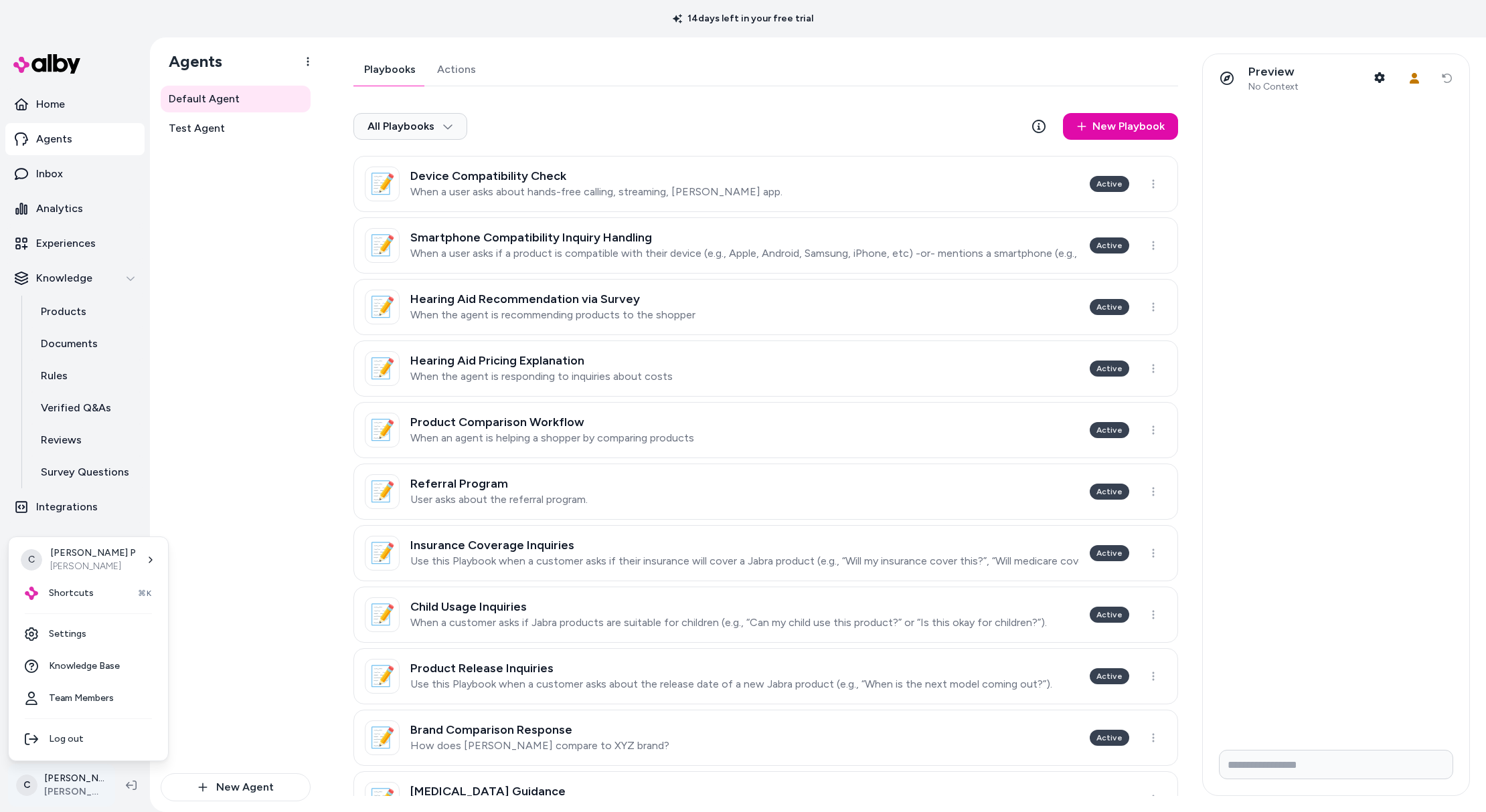
click at [79, 788] on html "14 days left in your free trial Home Agents Inbox Analytics Experiences Knowled…" at bounding box center [743, 406] width 1486 height 812
click at [90, 602] on div "Shortcuts ⌘K" at bounding box center [89, 593] width 148 height 32
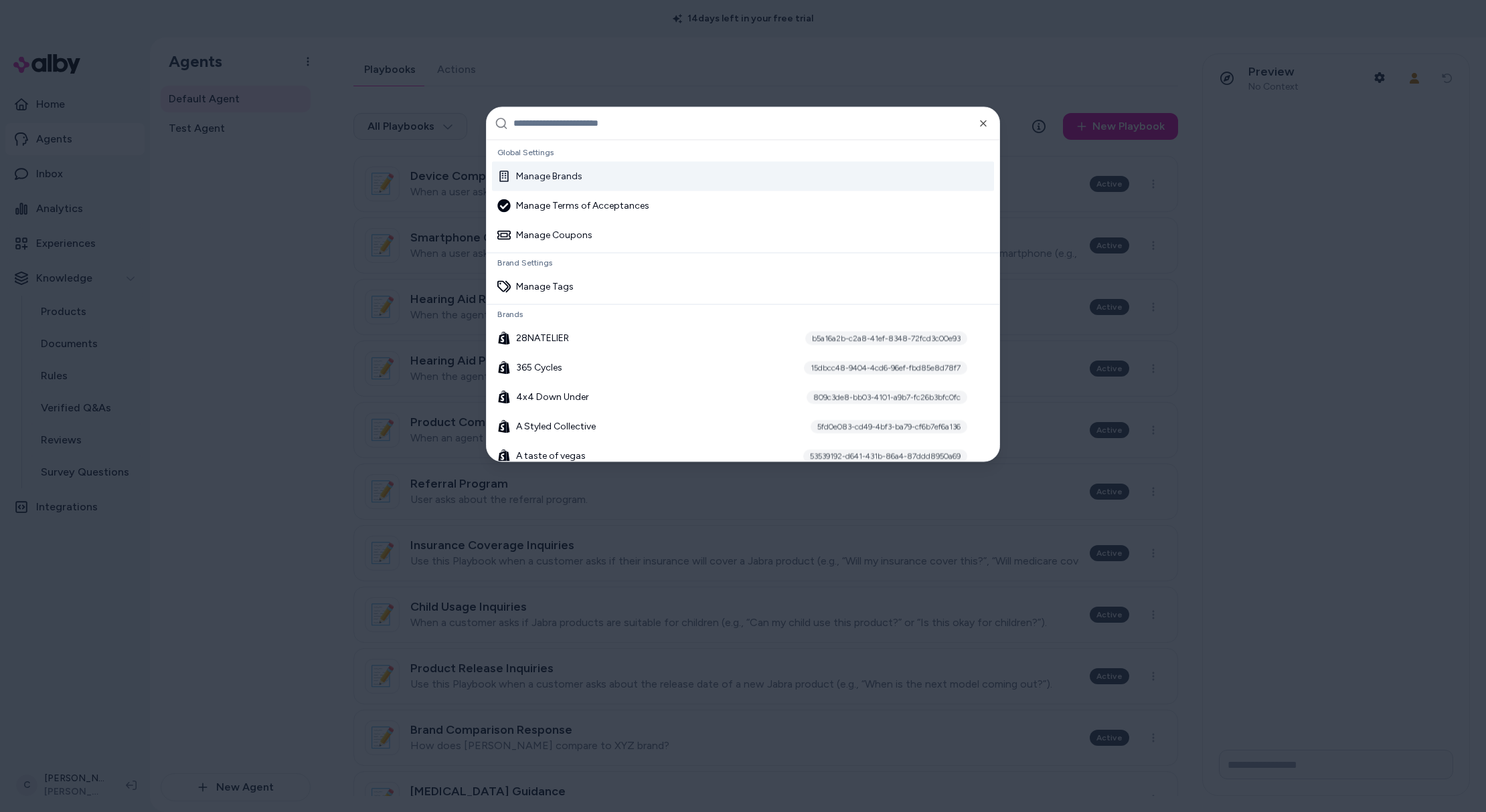
click at [567, 128] on input "text" at bounding box center [752, 123] width 477 height 32
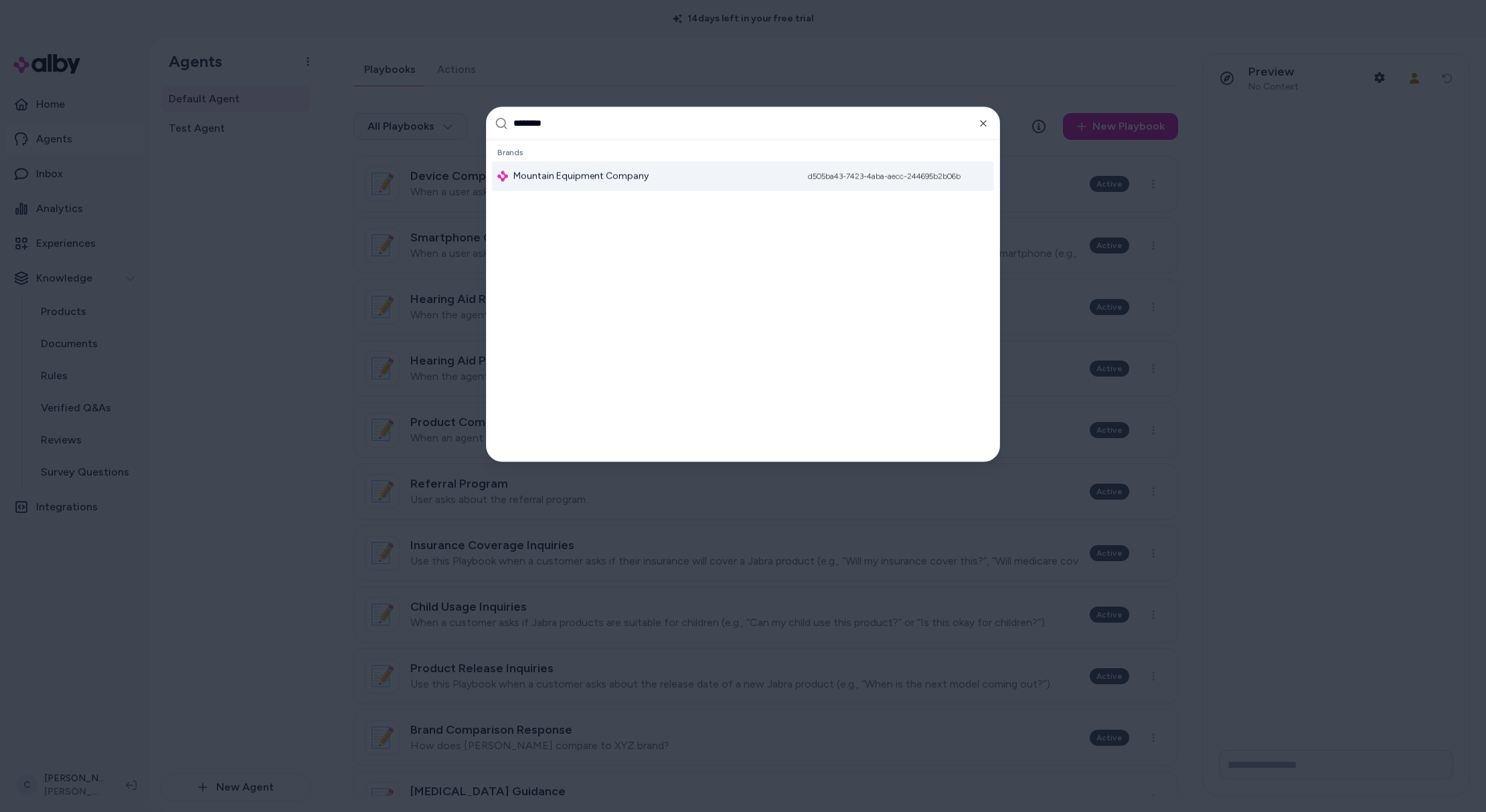
type input "********"
click at [625, 167] on div "Mountain Equipment Company d505ba43-7423-4aba-aecc-244695b2b06b" at bounding box center [742, 176] width 502 height 29
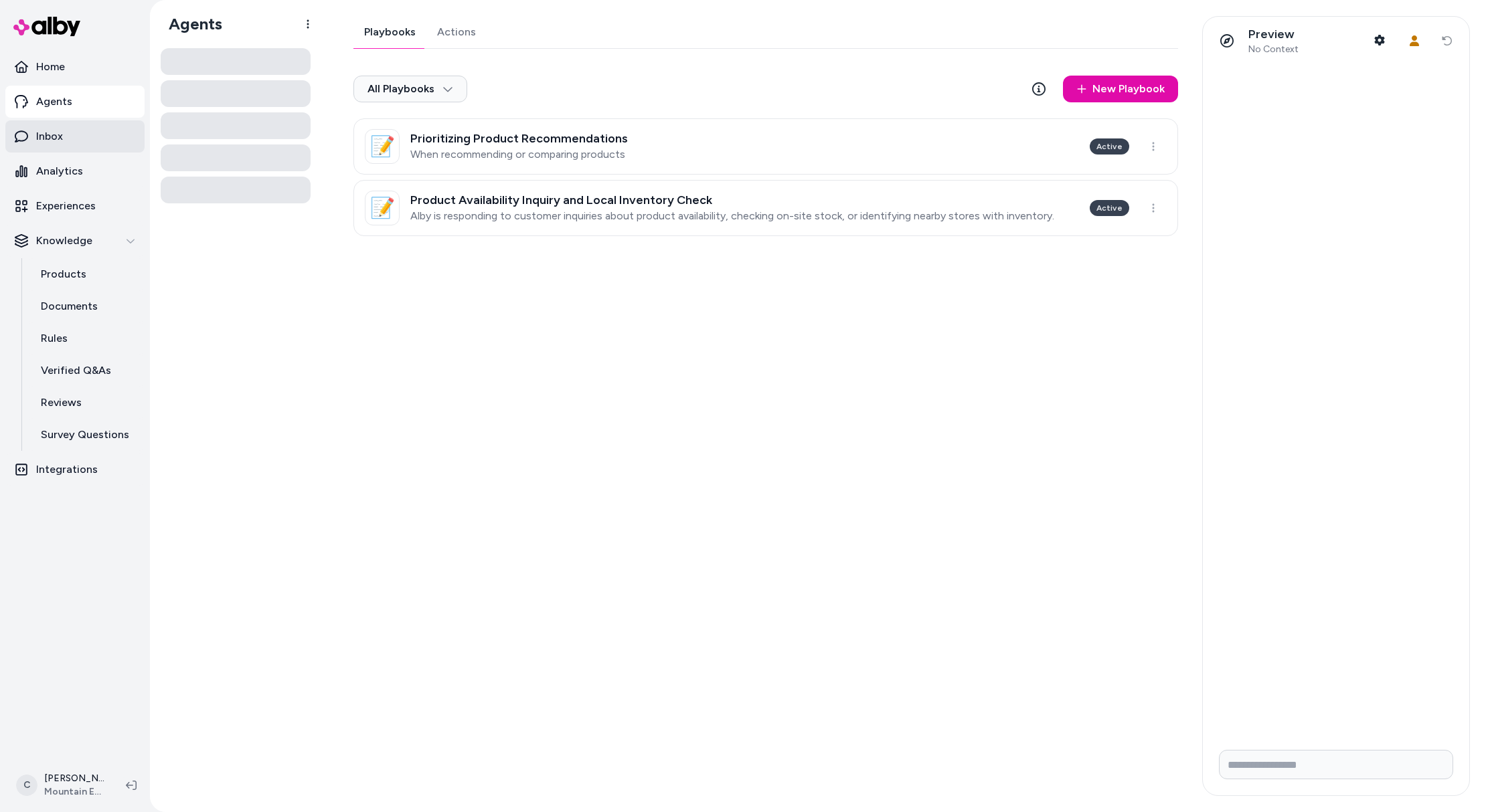
click at [73, 121] on link "Inbox" at bounding box center [75, 136] width 139 height 32
click at [79, 128] on link "Inbox" at bounding box center [75, 136] width 139 height 32
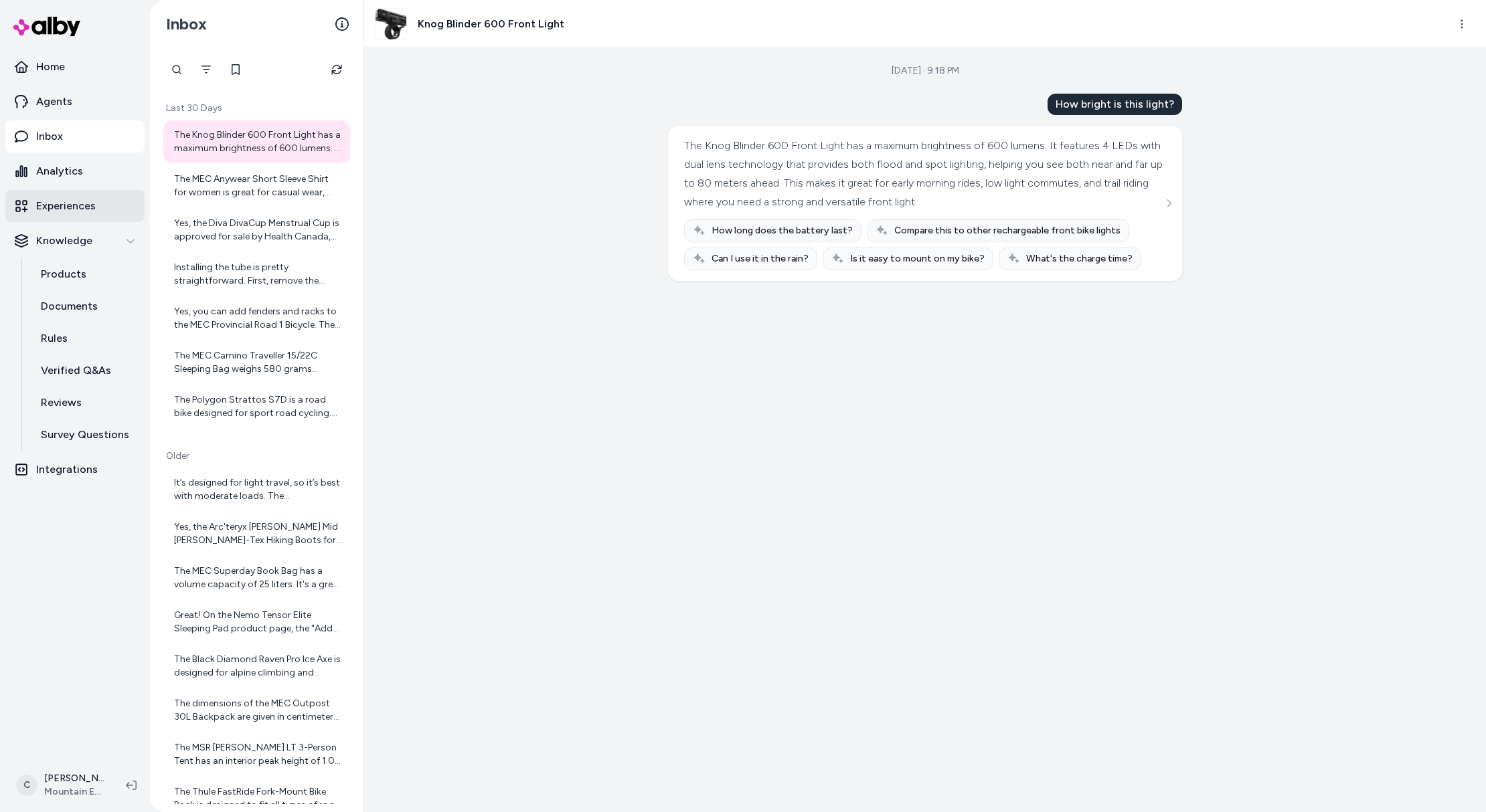
click at [252, 186] on div "The MEC Anywear Short Sleeve Shirt for women is great for casual wear, travel, …" at bounding box center [258, 186] width 168 height 27
